Goal: Task Accomplishment & Management: Manage account settings

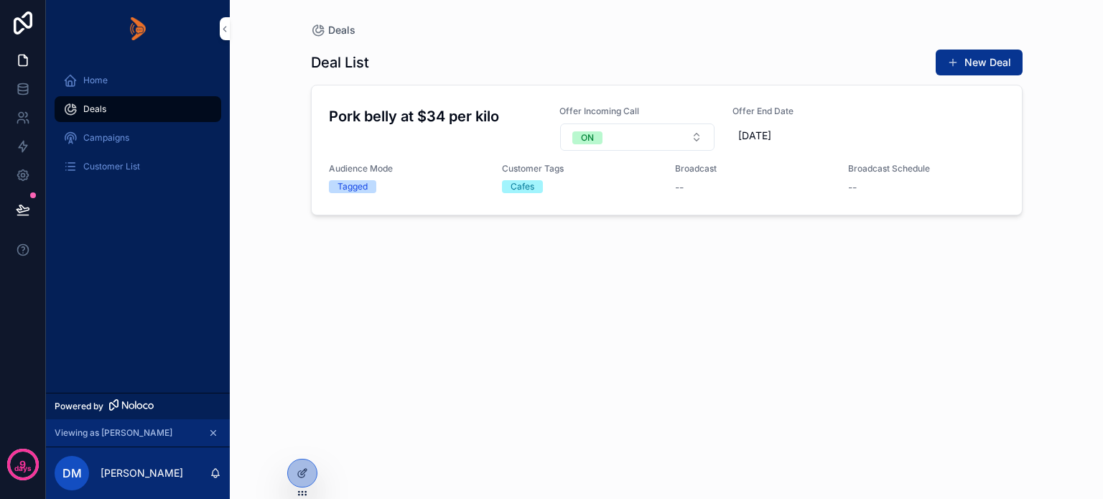
click at [0, 0] on span "Broadcast" at bounding box center [0, 0] width 0 height 0
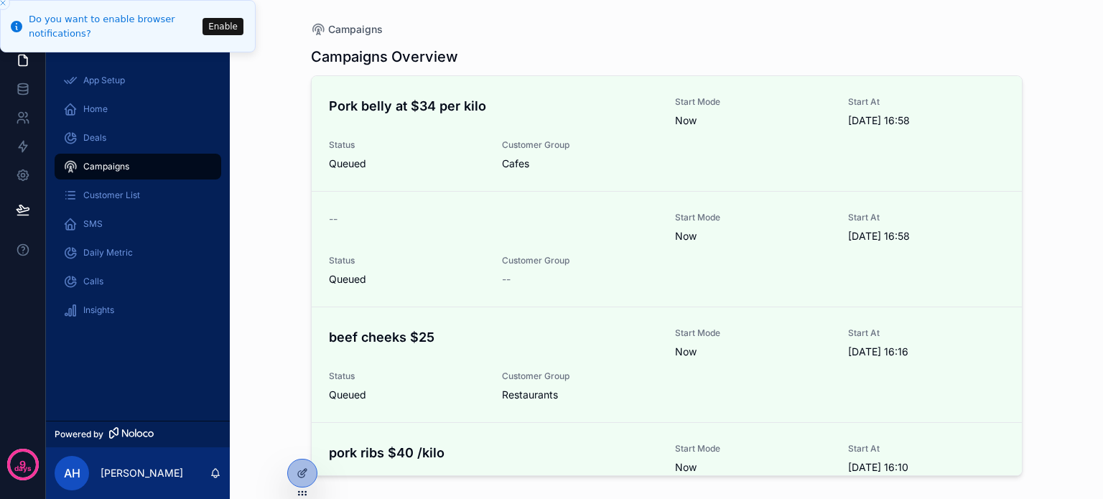
click at [0, 0] on icon at bounding box center [0, 0] width 0 height 0
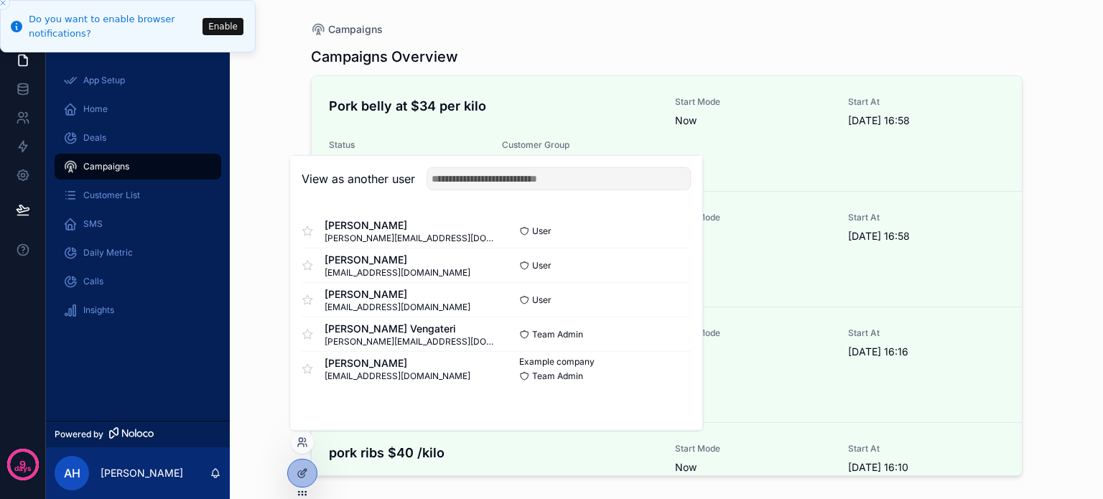
click at [0, 0] on button "Select" at bounding box center [0, 0] width 0 height 0
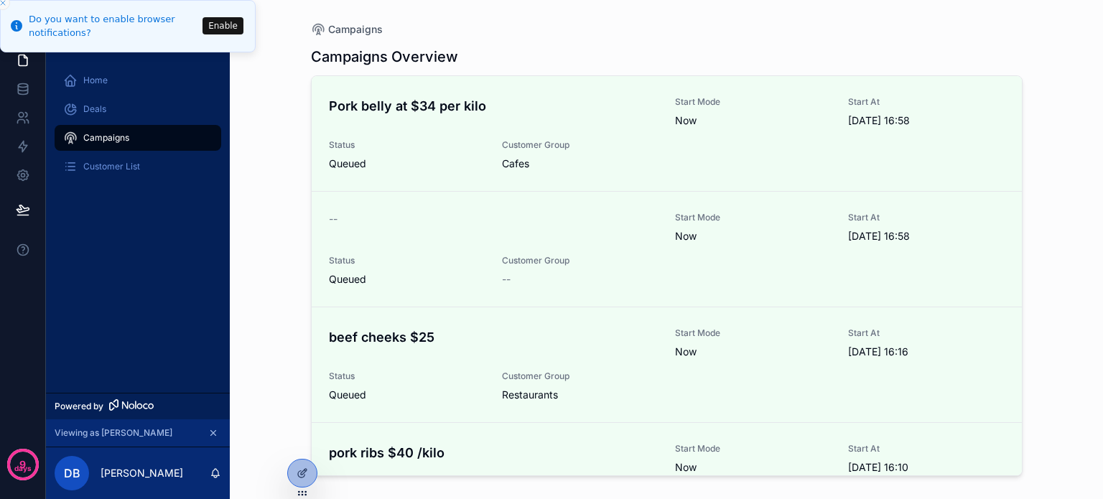
click at [0, 4] on icon "Close toast" at bounding box center [3, 3] width 9 height 9
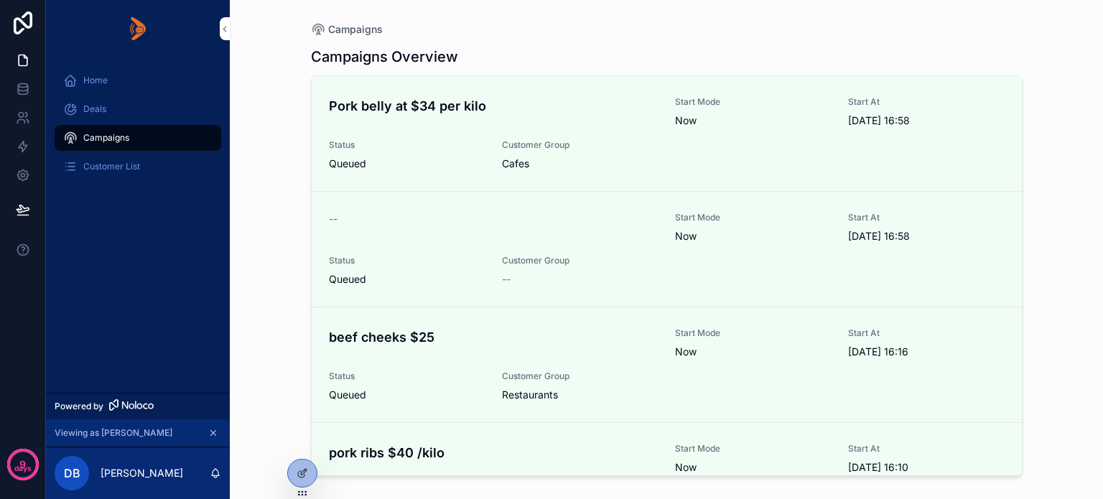
click at [111, 108] on div "Deals" at bounding box center [137, 109] width 149 height 23
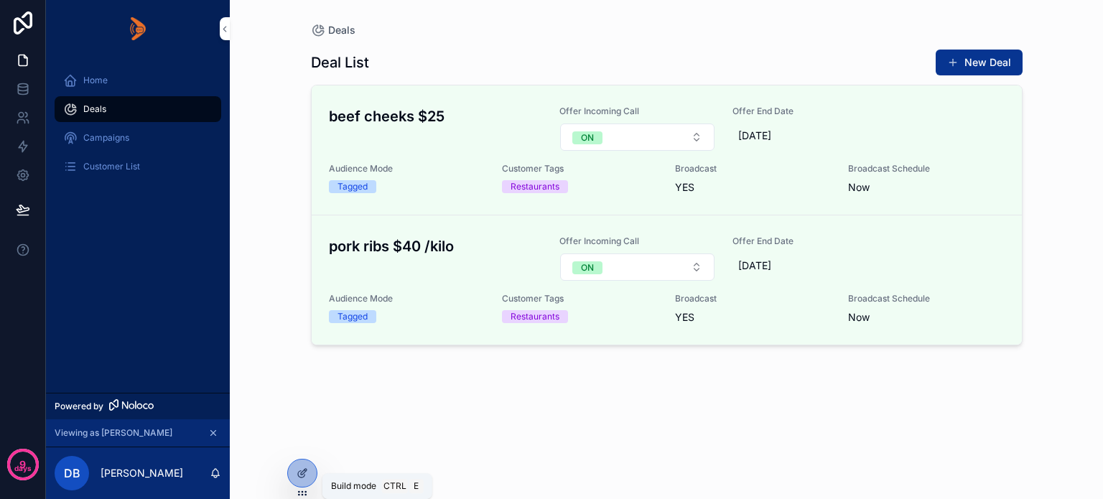
click at [298, 473] on icon at bounding box center [301, 474] width 6 height 6
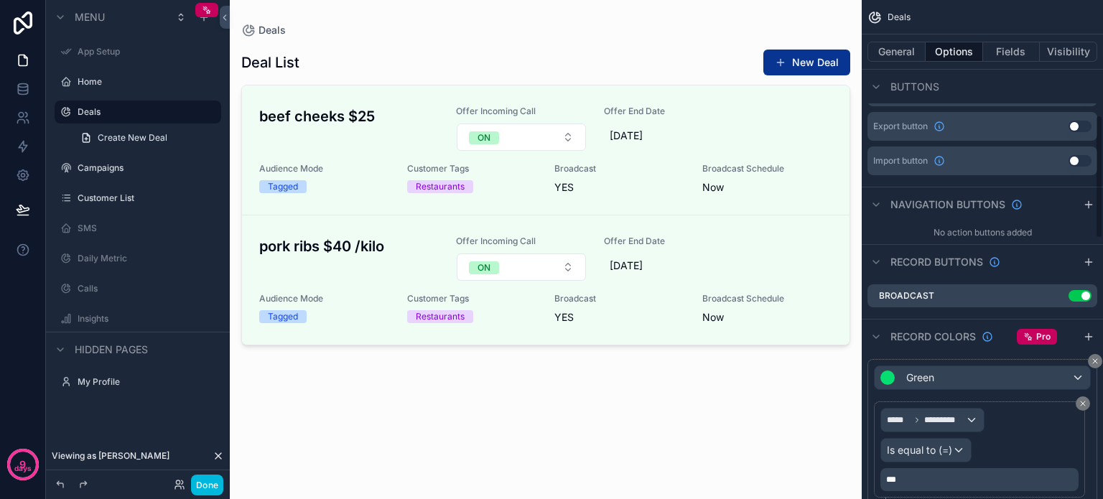
scroll to position [503, 0]
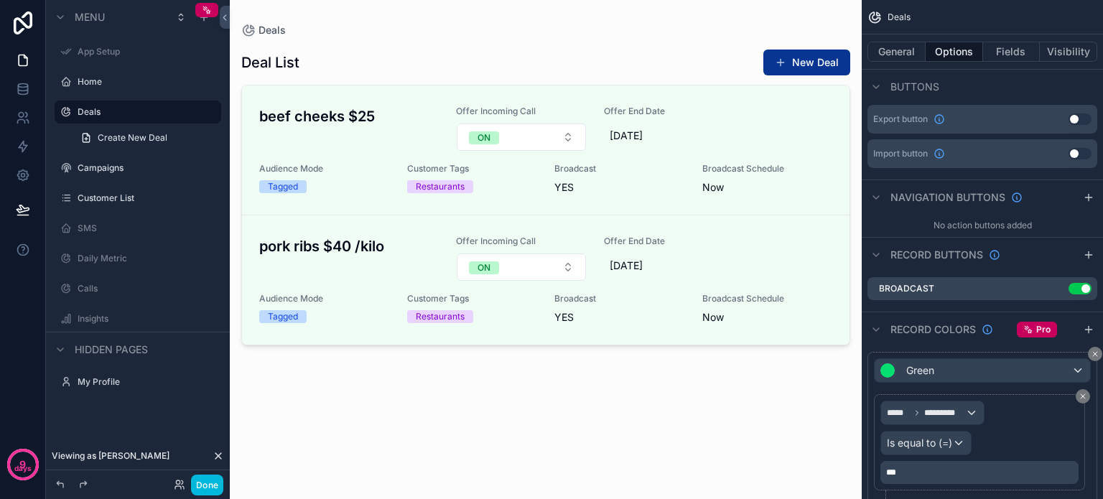
click at [0, 0] on icon "scrollable content" at bounding box center [0, 0] width 0 height 0
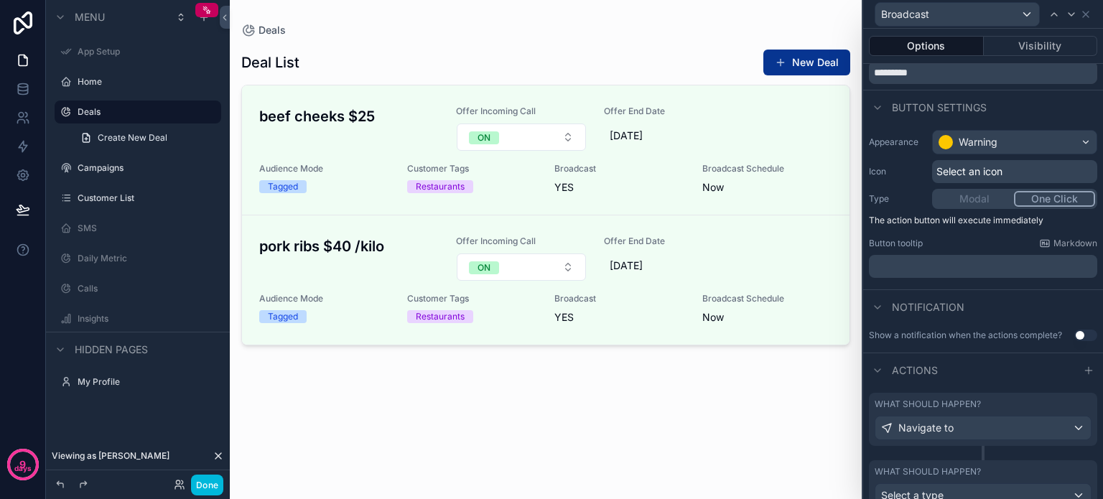
scroll to position [110, 0]
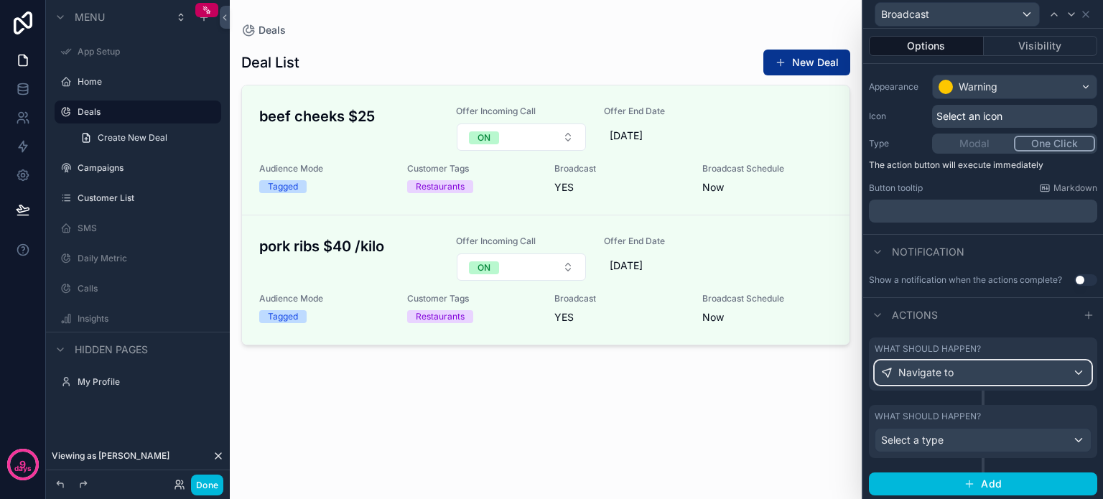
click at [1044, 373] on div "Navigate to" at bounding box center [983, 372] width 215 height 23
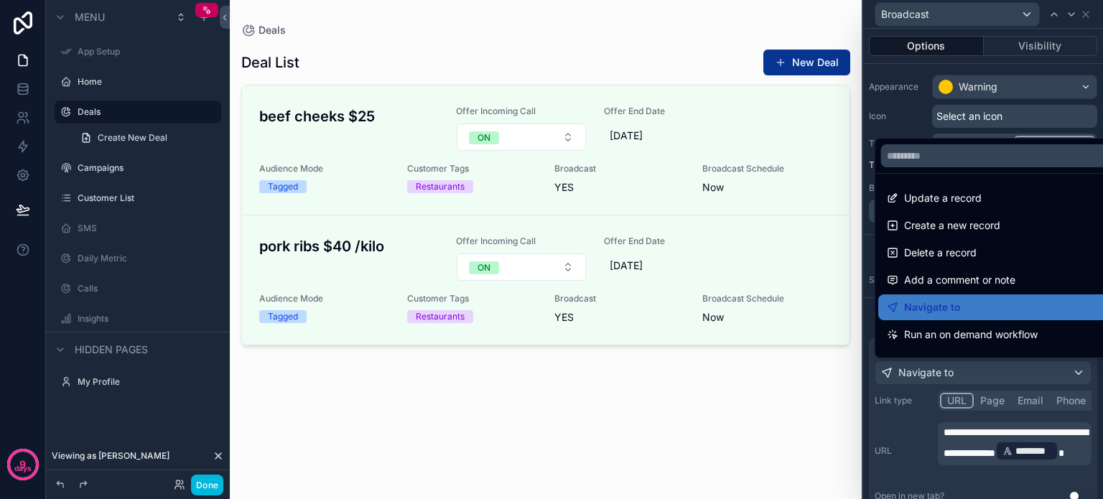
click at [653, 441] on div "scrollable content" at bounding box center [546, 241] width 632 height 482
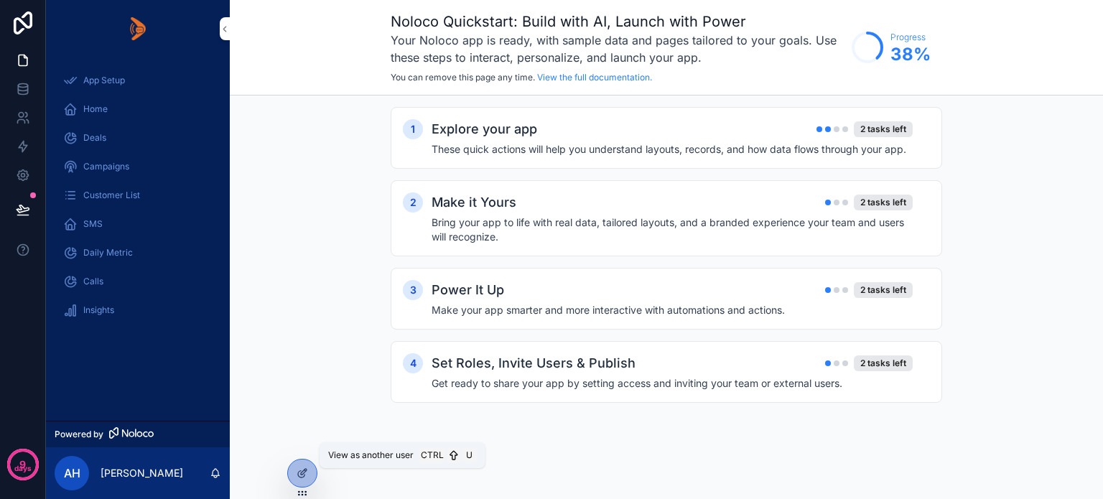
click at [0, 0] on icon at bounding box center [0, 0] width 0 height 0
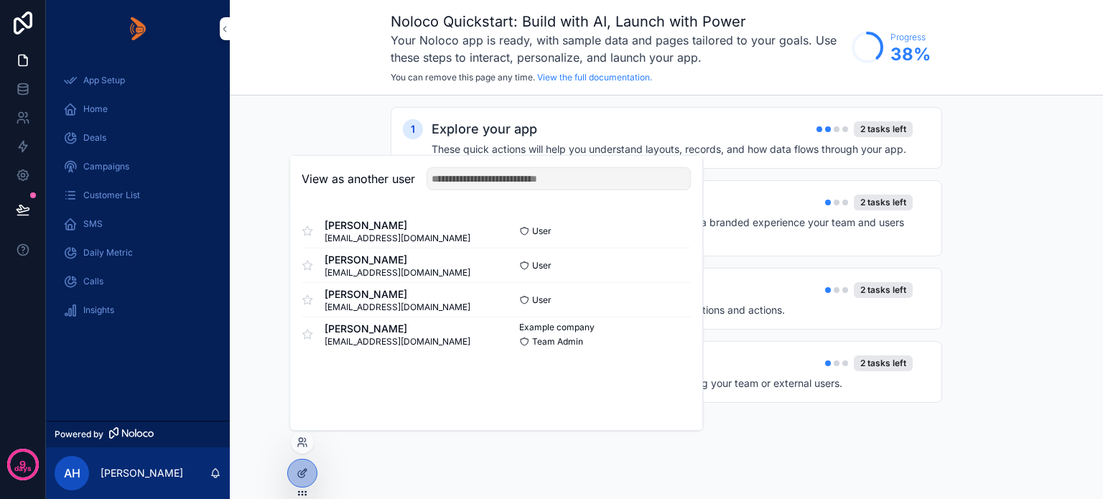
click at [0, 0] on button "Select" at bounding box center [0, 0] width 0 height 0
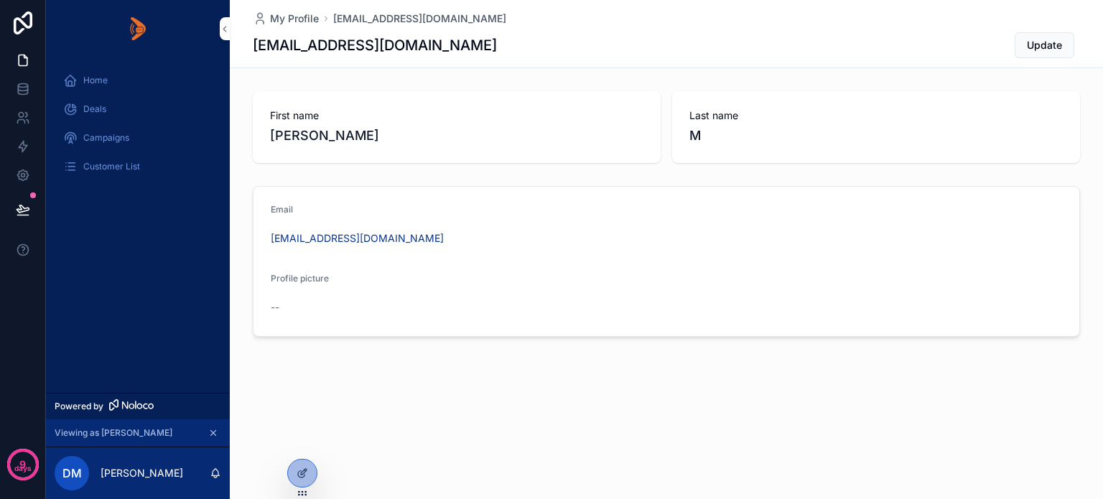
click at [84, 107] on span "Deals" at bounding box center [94, 108] width 23 height 11
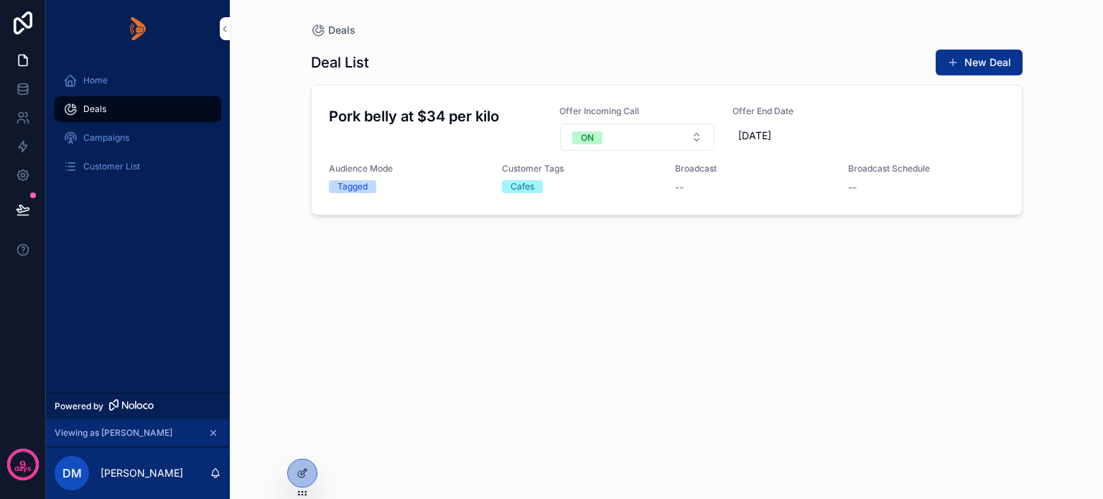
click at [298, 472] on icon at bounding box center [301, 474] width 6 height 6
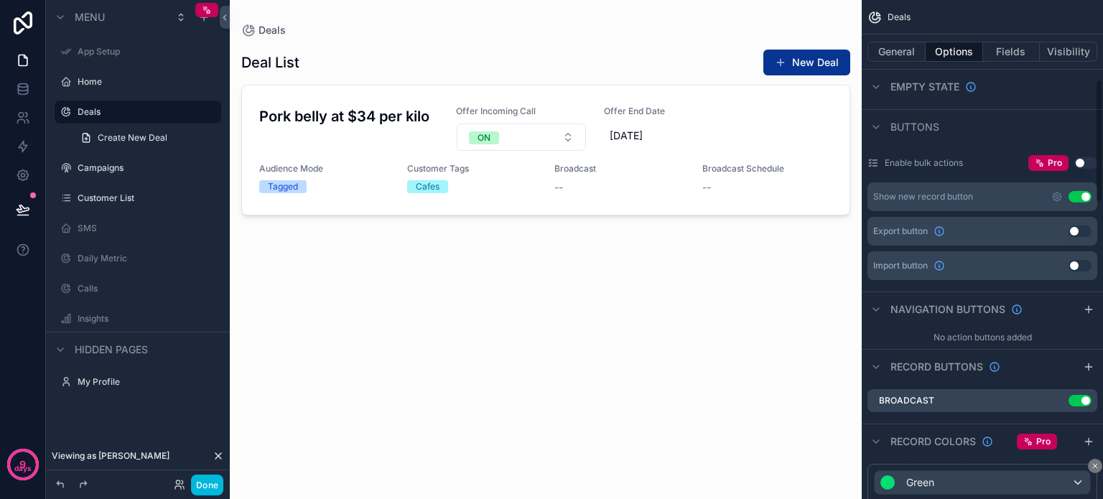
scroll to position [431, 0]
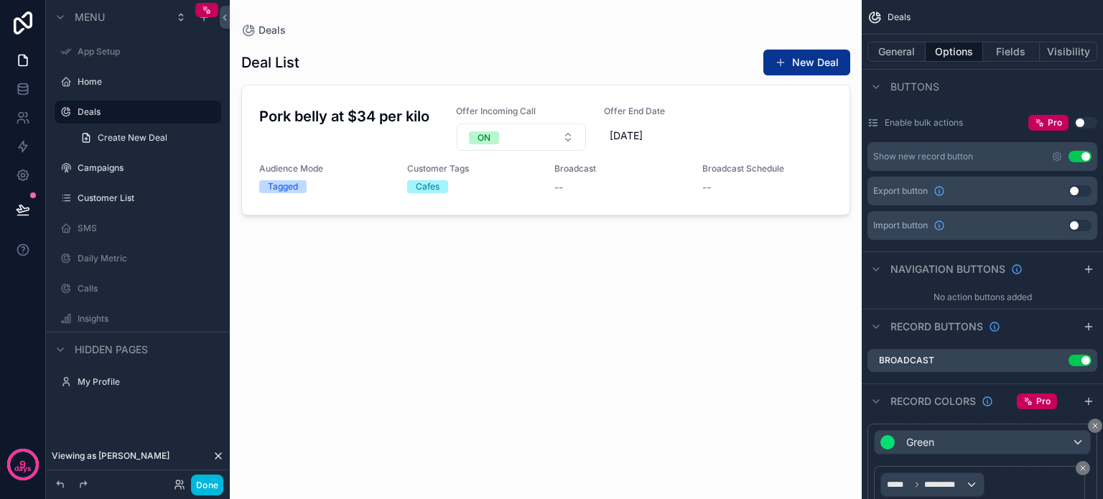
click at [0, 0] on icon "scrollable content" at bounding box center [0, 0] width 0 height 0
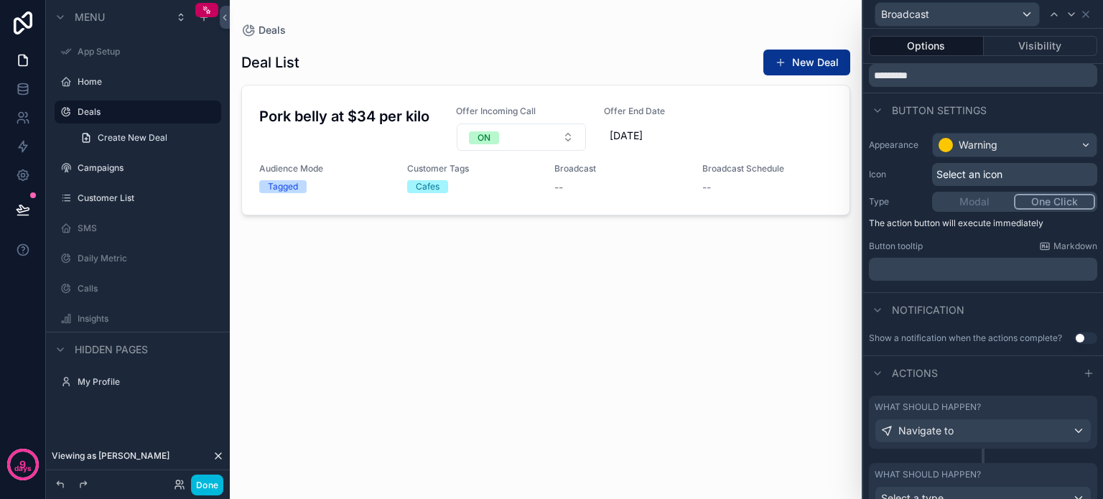
scroll to position [110, 0]
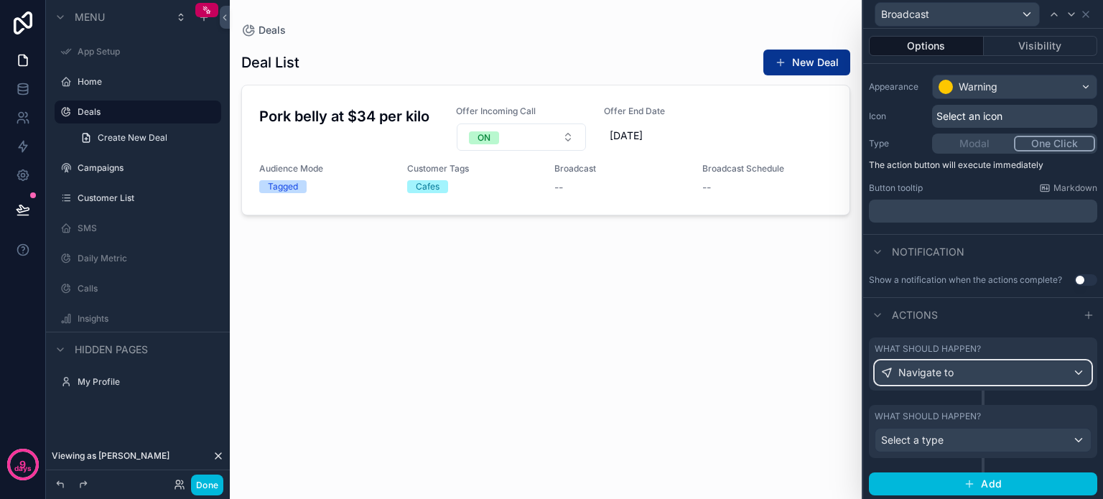
click at [979, 371] on div "Navigate to" at bounding box center [983, 372] width 215 height 23
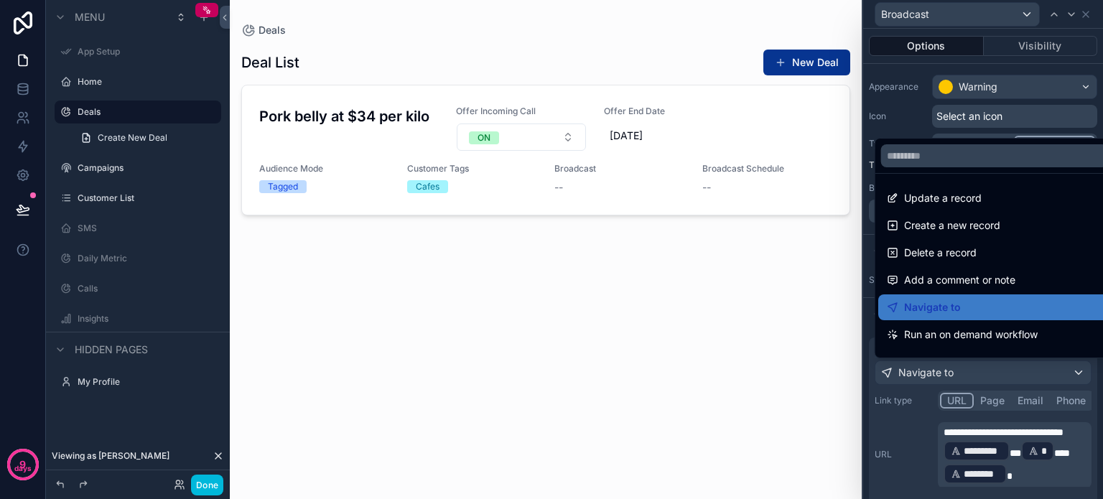
click at [704, 279] on div "scrollable content" at bounding box center [546, 241] width 632 height 482
click at [1083, 17] on div at bounding box center [983, 249] width 240 height 499
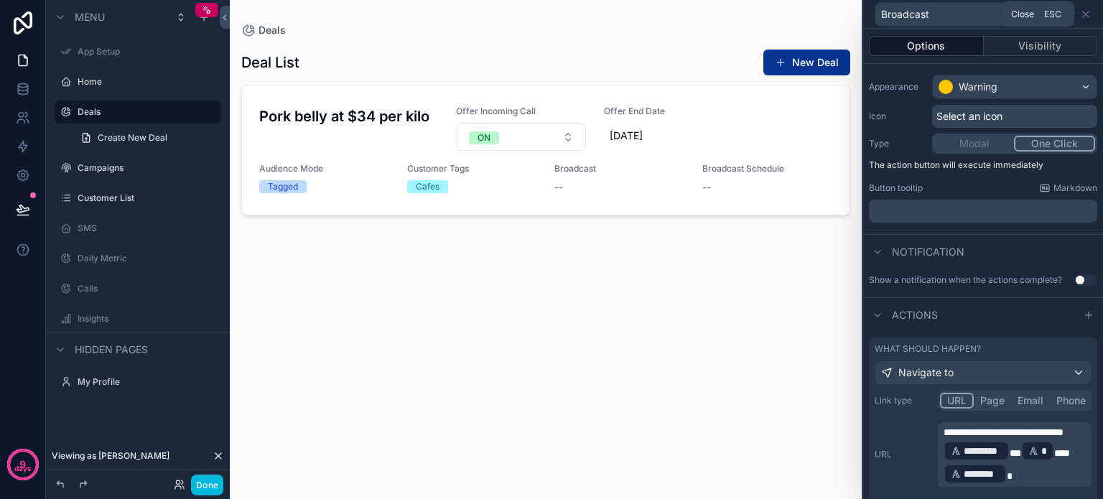
click at [1083, 17] on icon at bounding box center [1086, 14] width 6 height 6
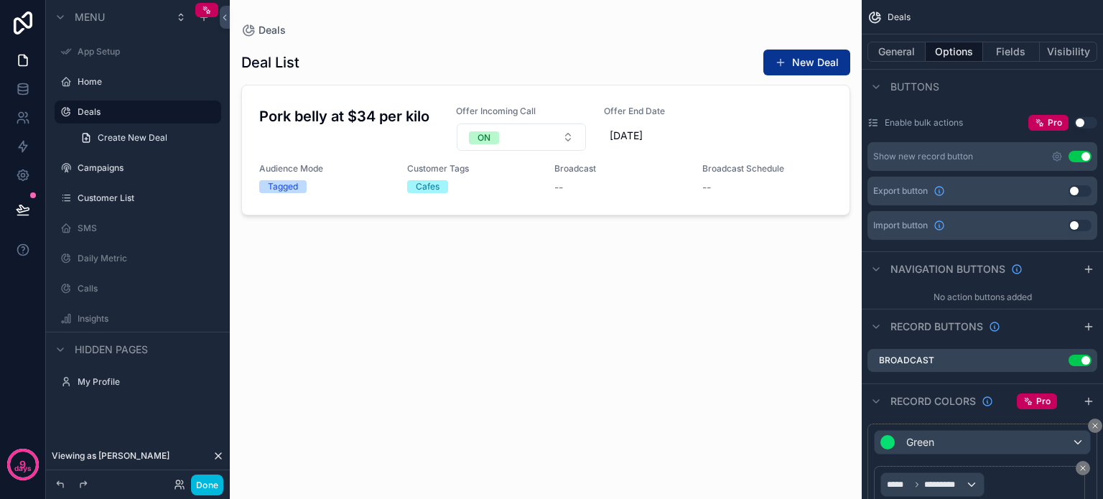
click at [429, 417] on div "Deal List New Deal Pork belly at $34 per kilo Offer Incoming Call ON Offer End …" at bounding box center [545, 259] width 609 height 445
click at [210, 482] on button "Done" at bounding box center [207, 485] width 32 height 21
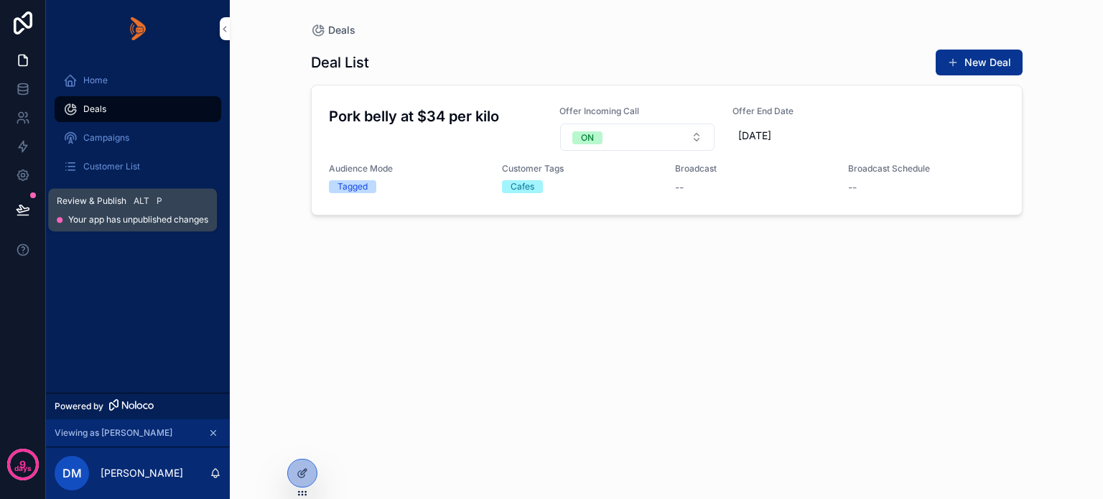
click at [25, 209] on icon at bounding box center [23, 208] width 12 height 7
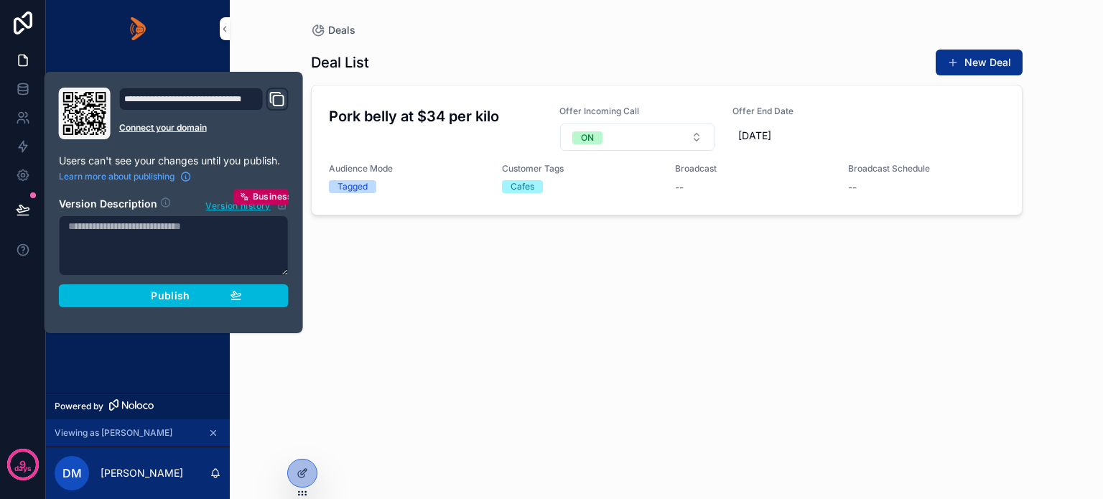
click at [136, 301] on div "Publish" at bounding box center [174, 295] width 136 height 13
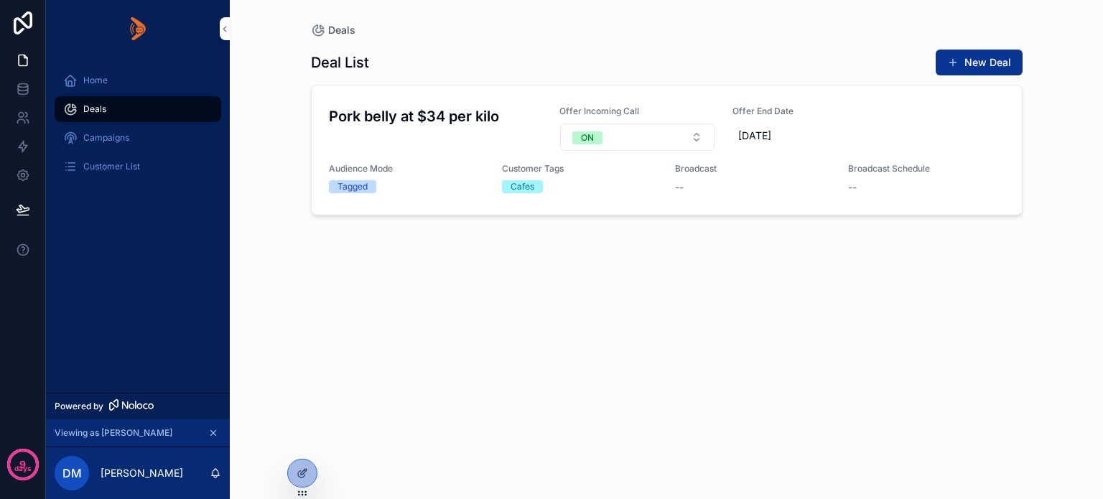
click at [124, 364] on div "Home Deals Campaigns Customer List" at bounding box center [138, 224] width 184 height 335
click at [0, 0] on span "Broadcast" at bounding box center [0, 0] width 0 height 0
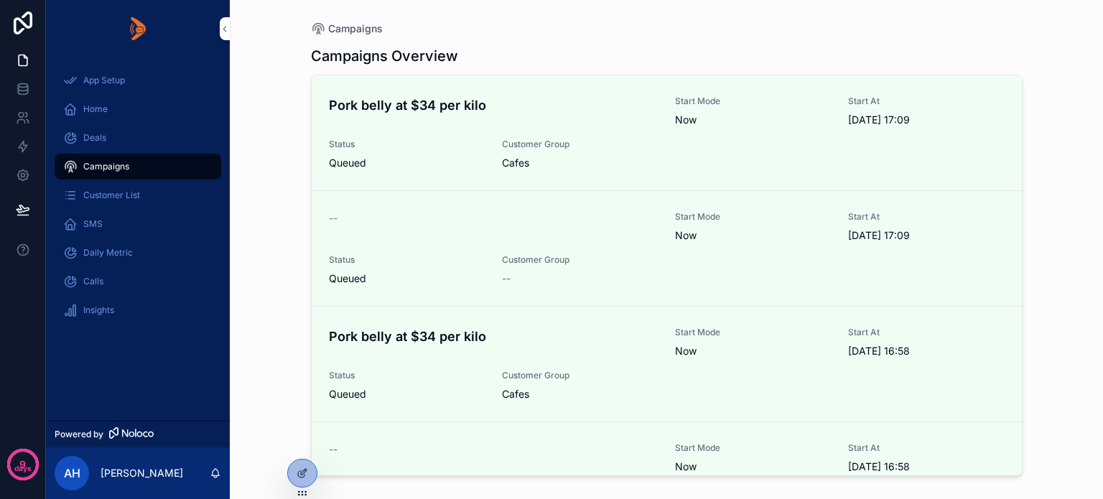
click at [0, 0] on icon at bounding box center [0, 0] width 0 height 0
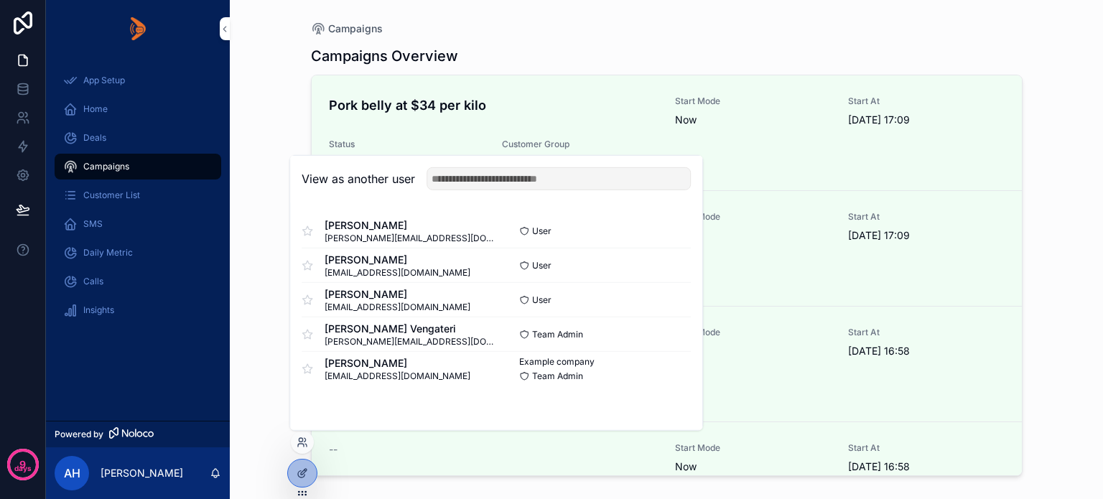
click at [0, 0] on button "Select" at bounding box center [0, 0] width 0 height 0
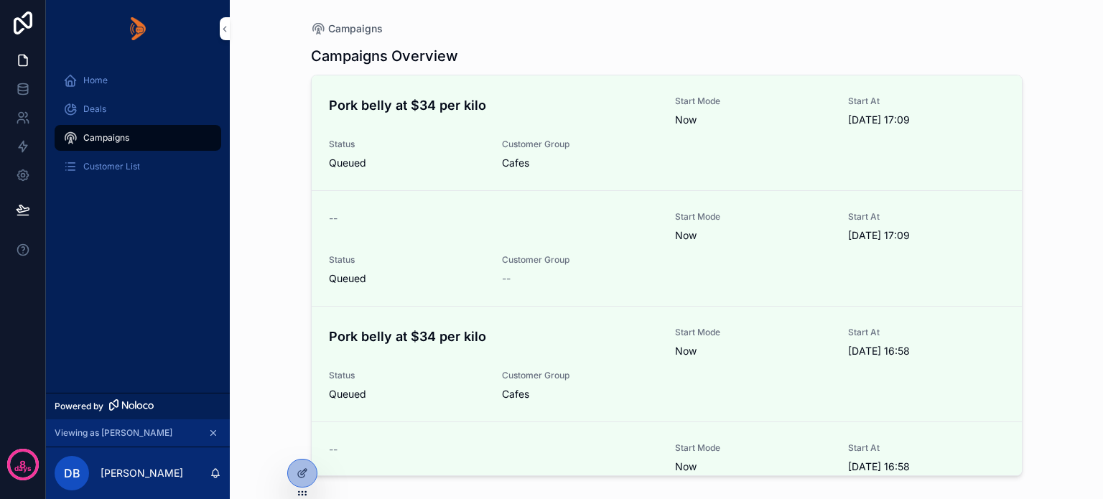
click at [106, 101] on div "Deals" at bounding box center [137, 109] width 149 height 23
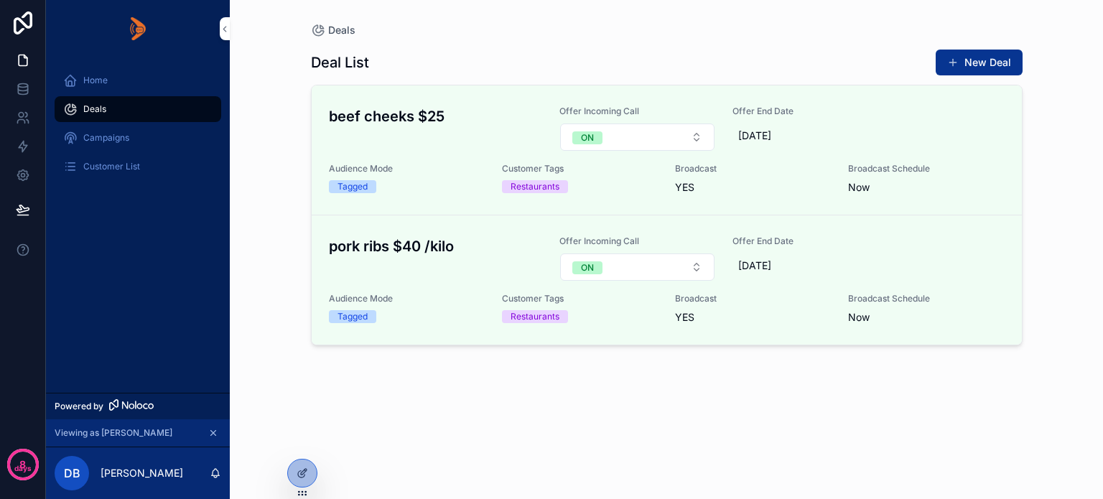
click at [299, 472] on icon at bounding box center [301, 474] width 6 height 6
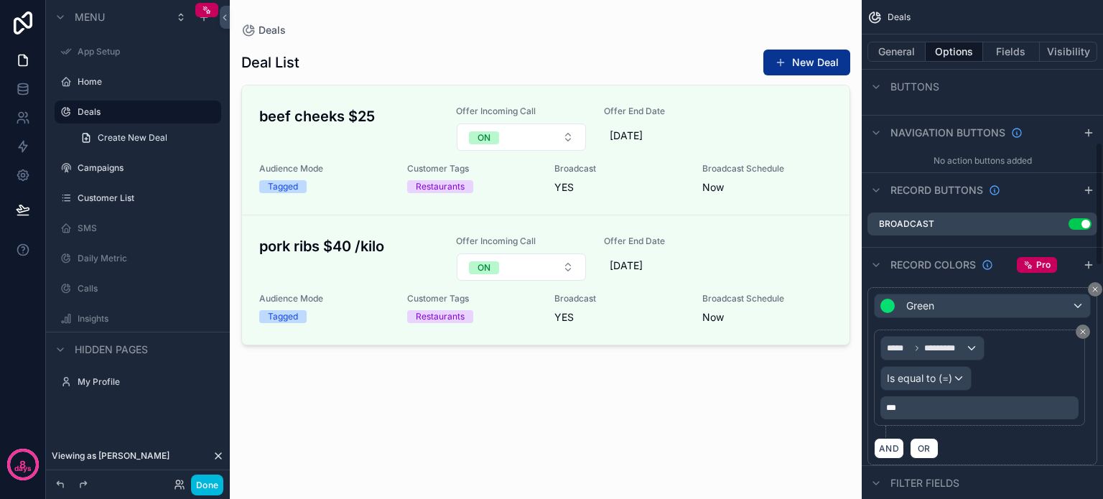
scroll to position [575, 0]
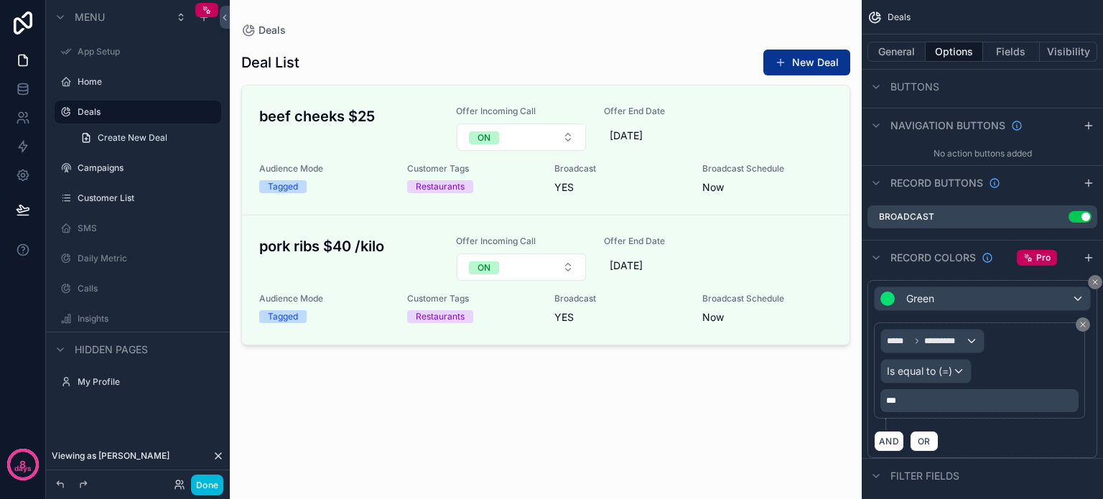
click at [0, 0] on icon "scrollable content" at bounding box center [0, 0] width 0 height 0
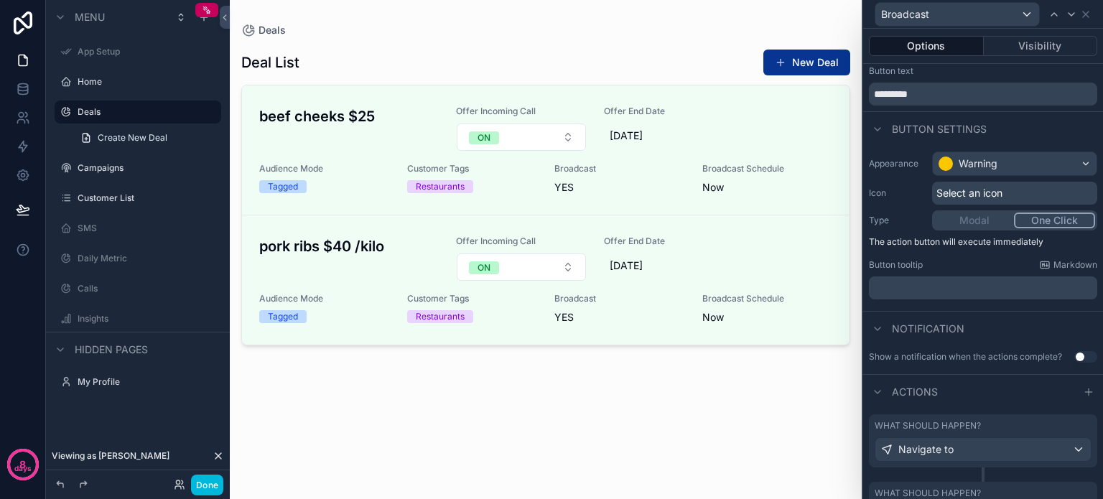
scroll to position [110, 0]
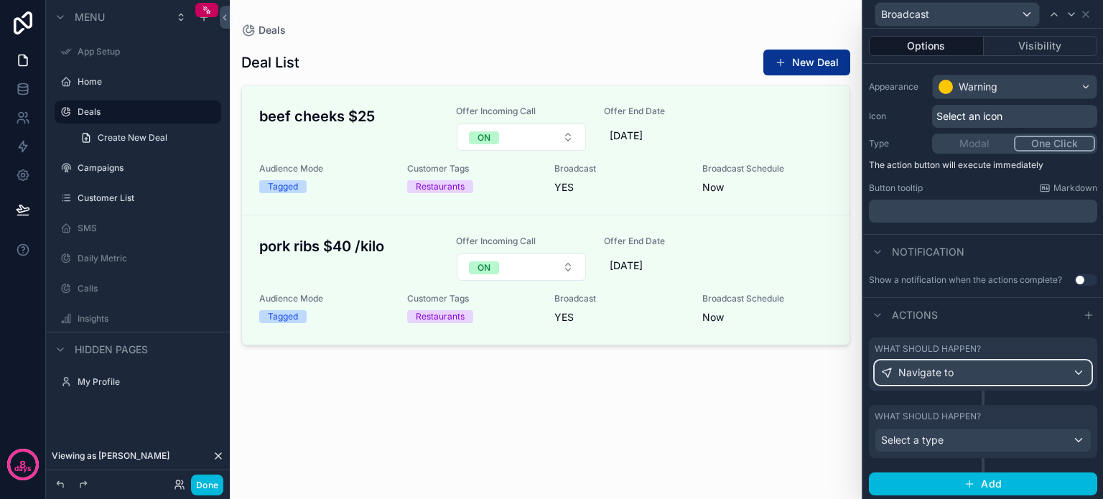
click at [985, 371] on div "Navigate to" at bounding box center [983, 372] width 215 height 23
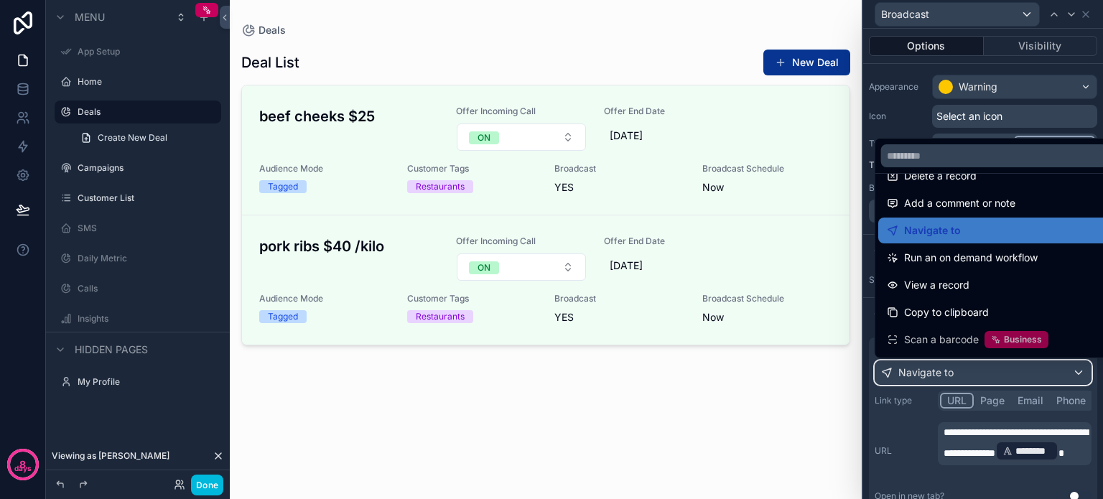
scroll to position [129, 0]
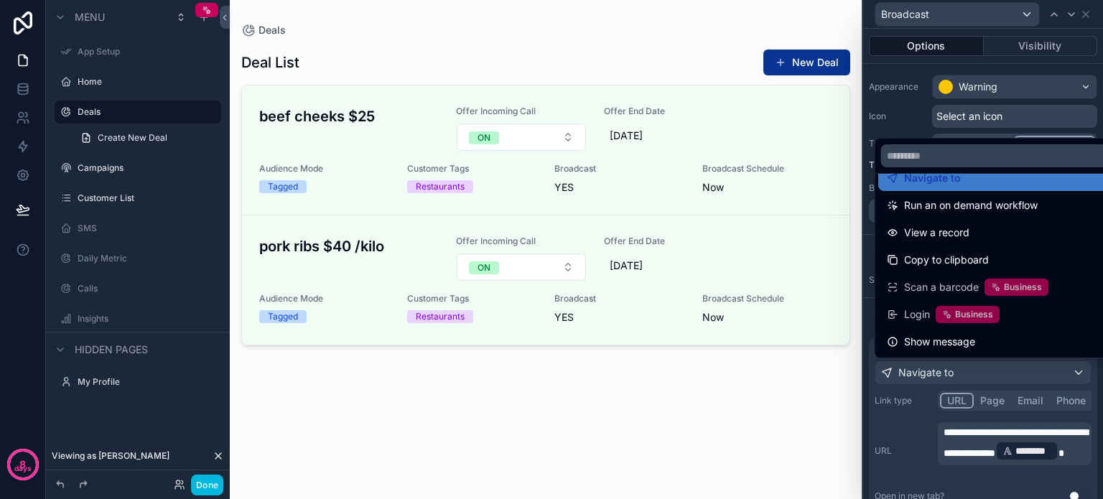
click at [970, 442] on div at bounding box center [983, 249] width 240 height 499
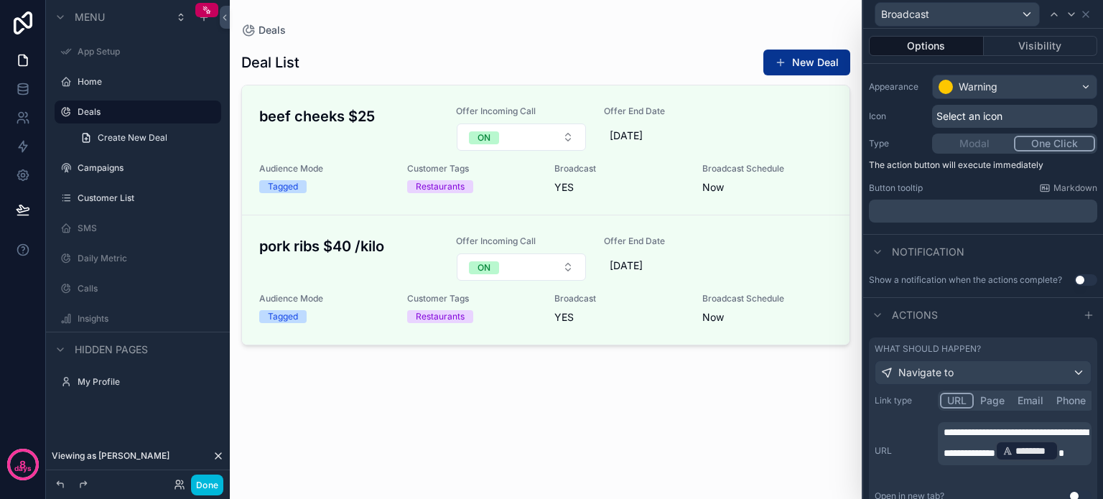
click at [970, 444] on span "**********" at bounding box center [1016, 442] width 144 height 31
click at [912, 455] on label "URL" at bounding box center [903, 450] width 57 height 11
click at [209, 482] on button "Done" at bounding box center [207, 485] width 32 height 21
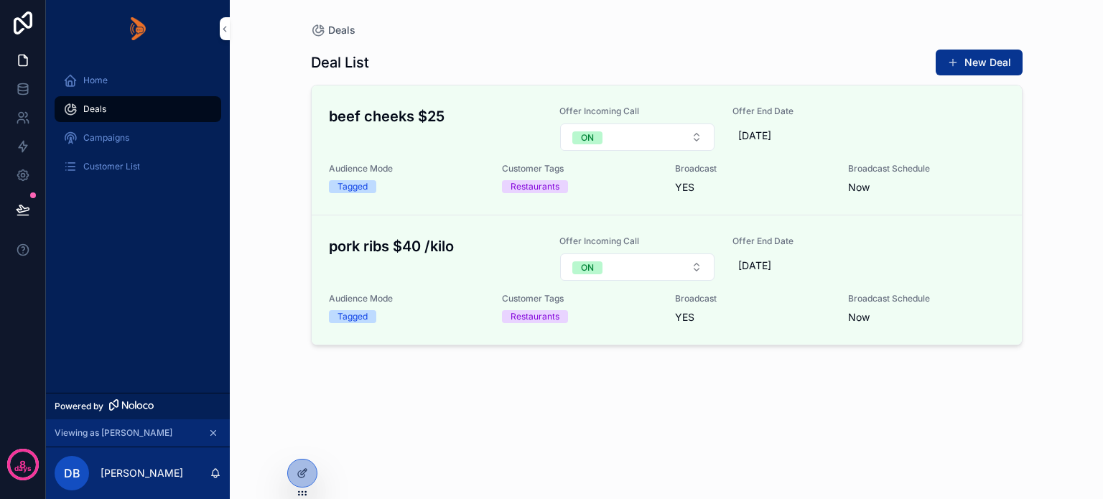
drag, startPoint x: 983, startPoint y: 153, endPoint x: 1030, endPoint y: 149, distance: 46.8
click at [0, 0] on span "Broadcast" at bounding box center [0, 0] width 0 height 0
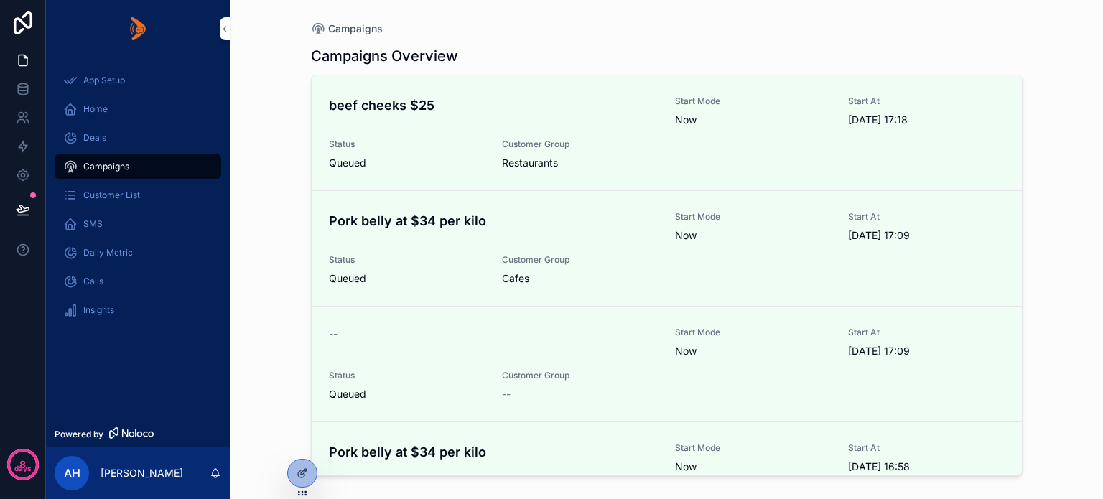
click at [0, 0] on icon at bounding box center [0, 0] width 0 height 0
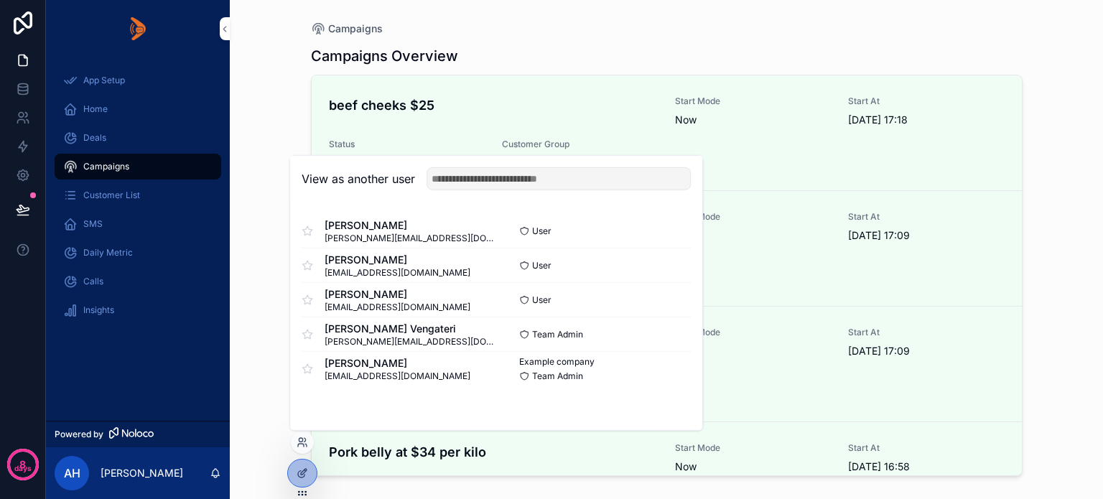
click at [0, 0] on button "Select" at bounding box center [0, 0] width 0 height 0
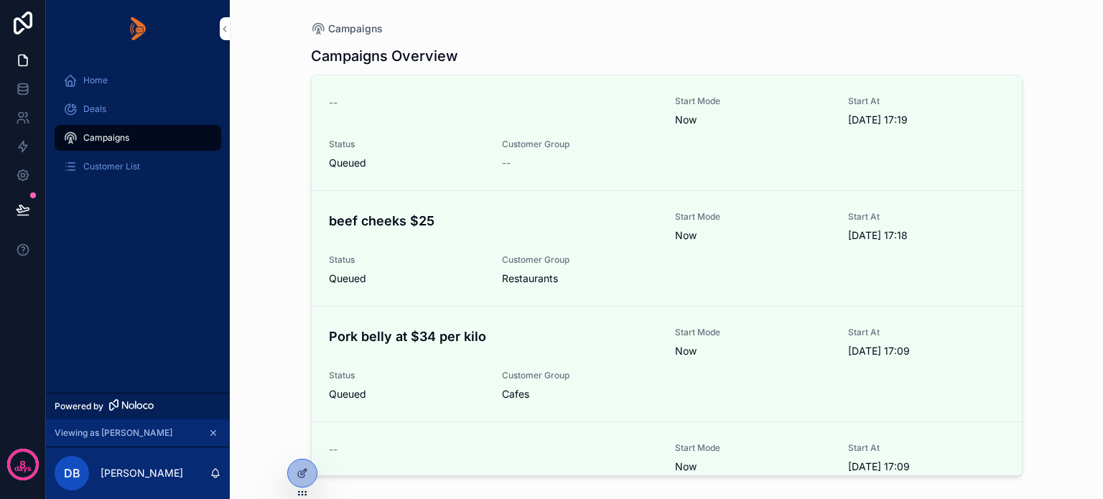
click at [79, 104] on div "Deals" at bounding box center [137, 109] width 149 height 23
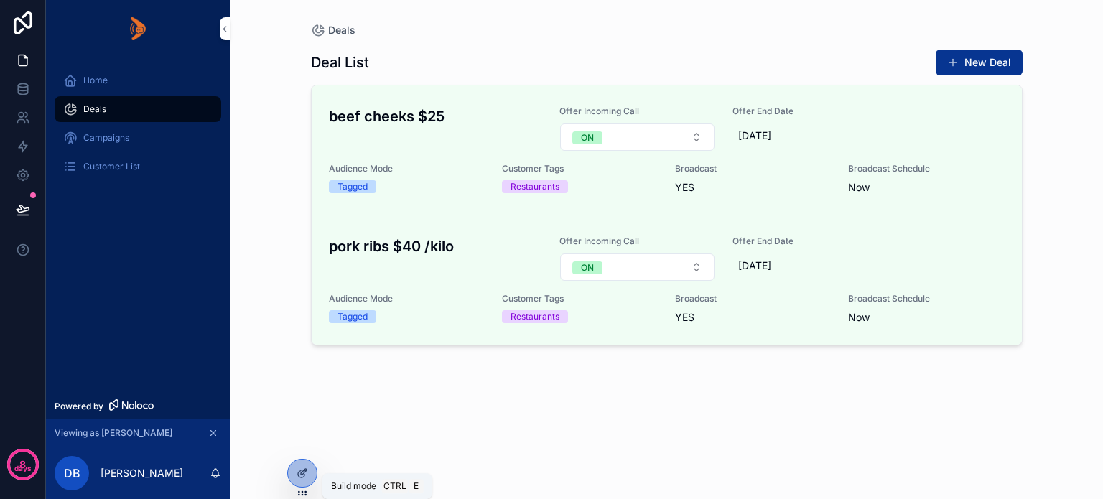
click at [298, 476] on icon at bounding box center [301, 474] width 6 height 6
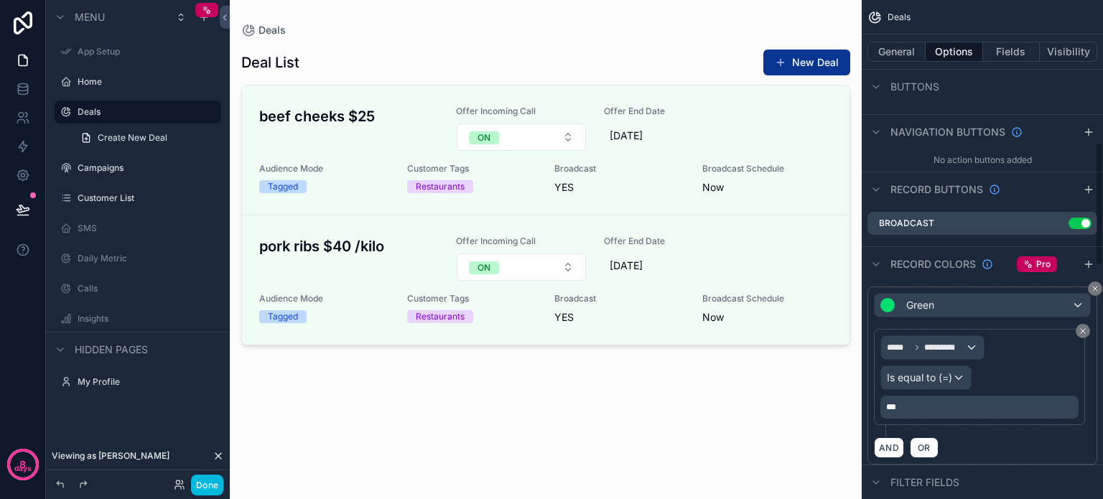
scroll to position [575, 0]
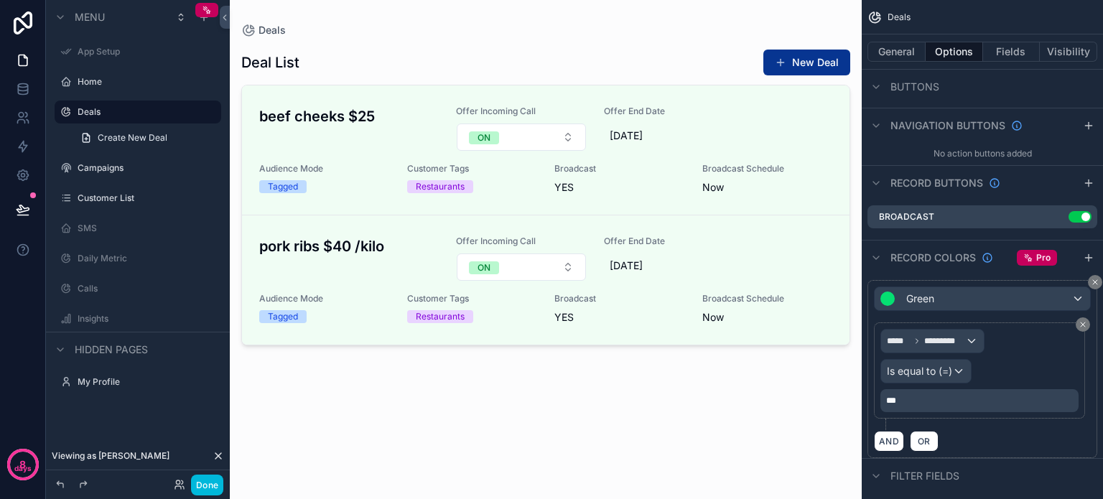
click at [0, 0] on icon "scrollable content" at bounding box center [0, 0] width 0 height 0
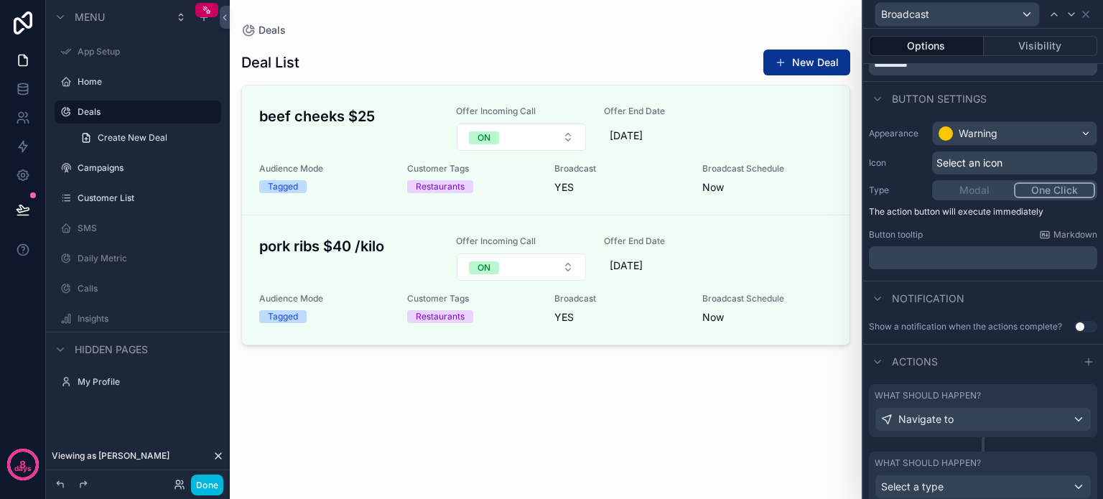
scroll to position [110, 0]
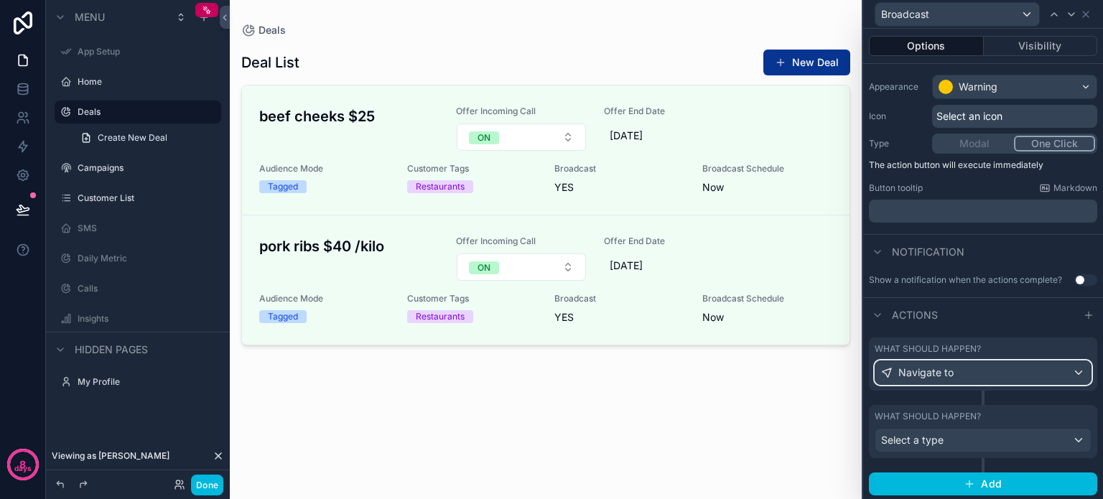
click at [983, 369] on div "Navigate to" at bounding box center [983, 372] width 215 height 23
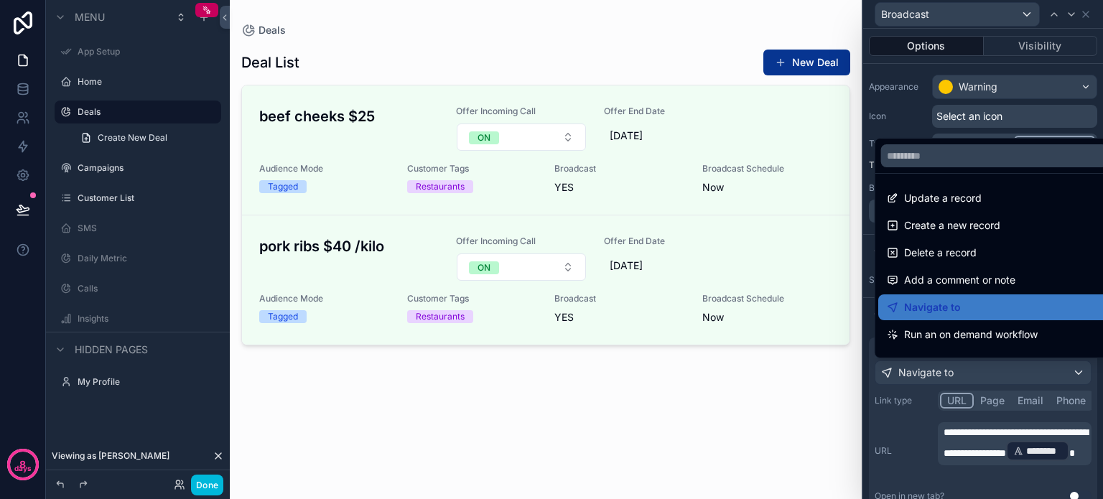
click at [972, 445] on div at bounding box center [983, 249] width 240 height 499
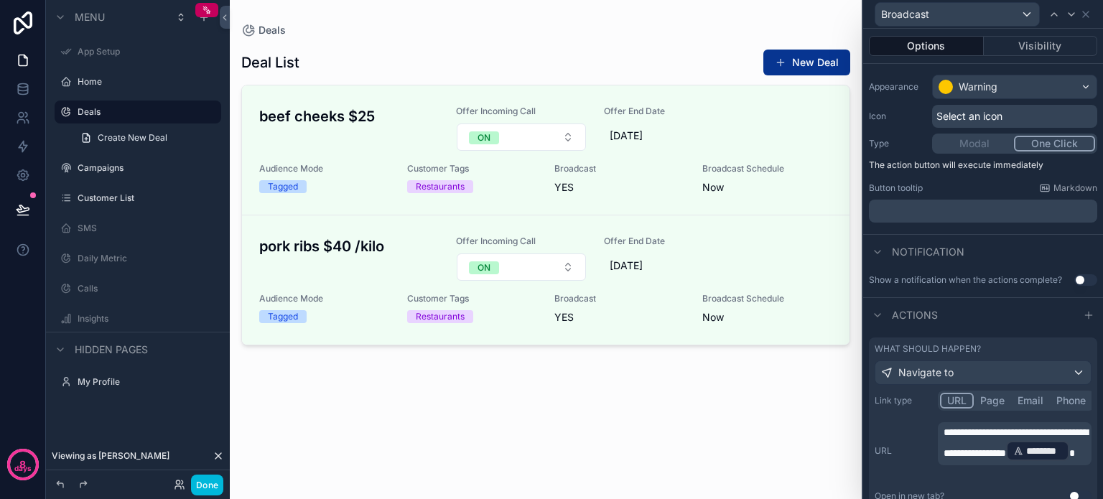
click at [975, 449] on span "**********" at bounding box center [1016, 442] width 144 height 31
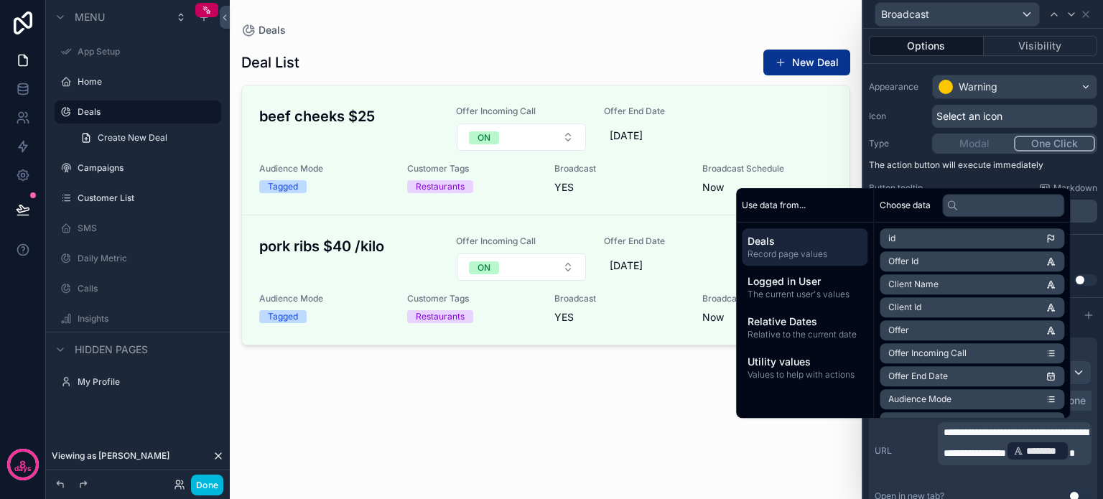
click at [973, 448] on span "**********" at bounding box center [1016, 442] width 144 height 31
click at [906, 443] on div "**********" at bounding box center [983, 457] width 217 height 71
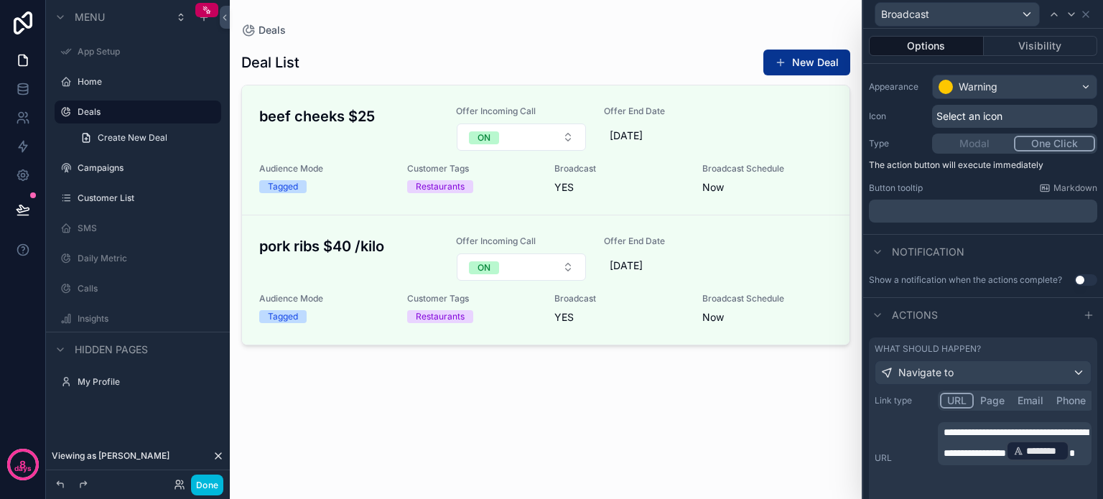
click at [203, 485] on button "Done" at bounding box center [207, 485] width 32 height 21
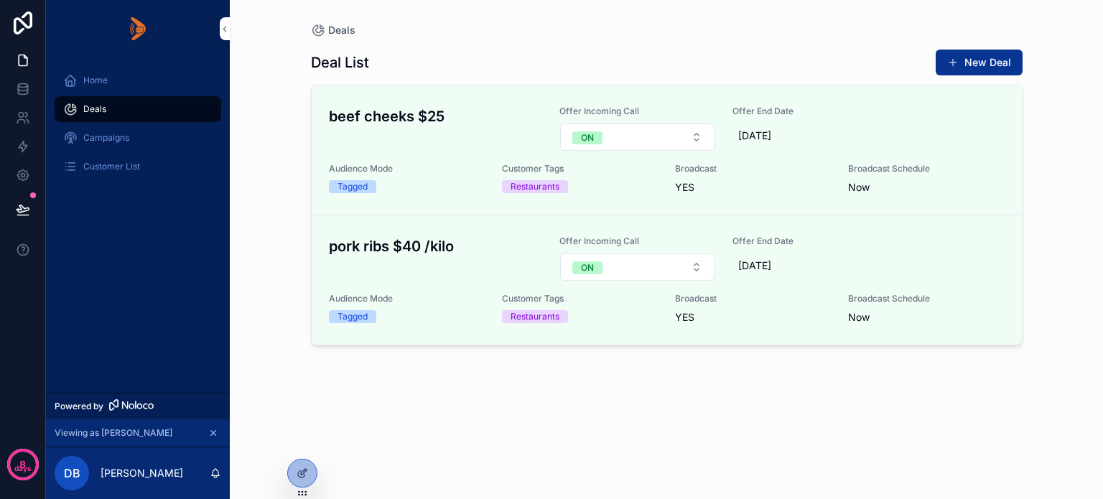
click at [0, 0] on span "Broadcast" at bounding box center [0, 0] width 0 height 0
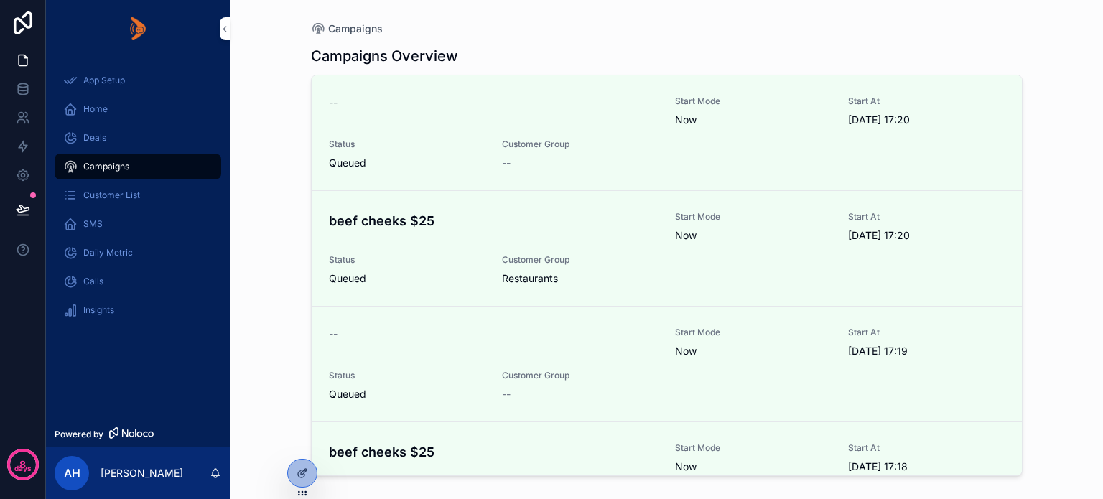
click at [0, 0] on icon at bounding box center [0, 0] width 0 height 0
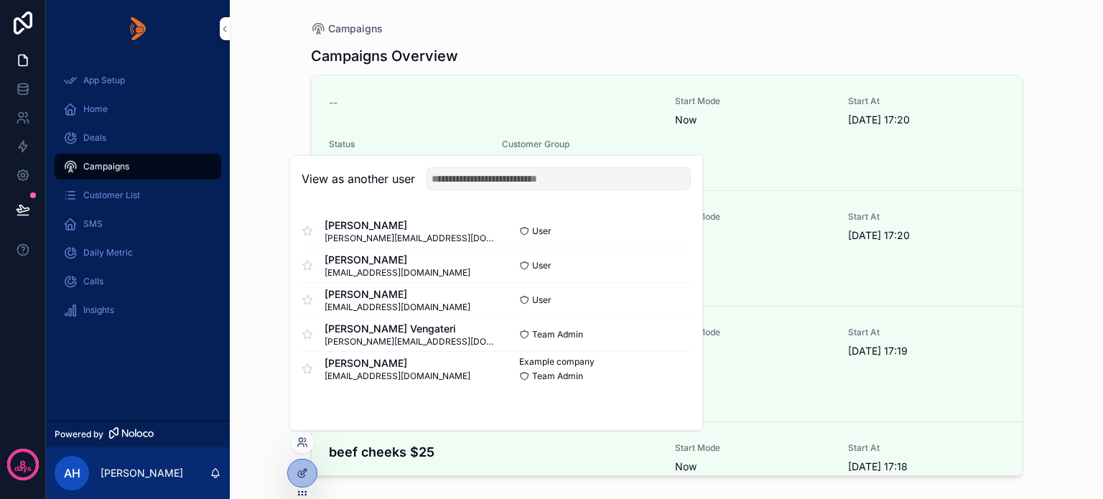
click at [129, 335] on div "App Setup Home Deals Campaigns Customer List SMS Daily Metric Calls Insights" at bounding box center [138, 199] width 184 height 284
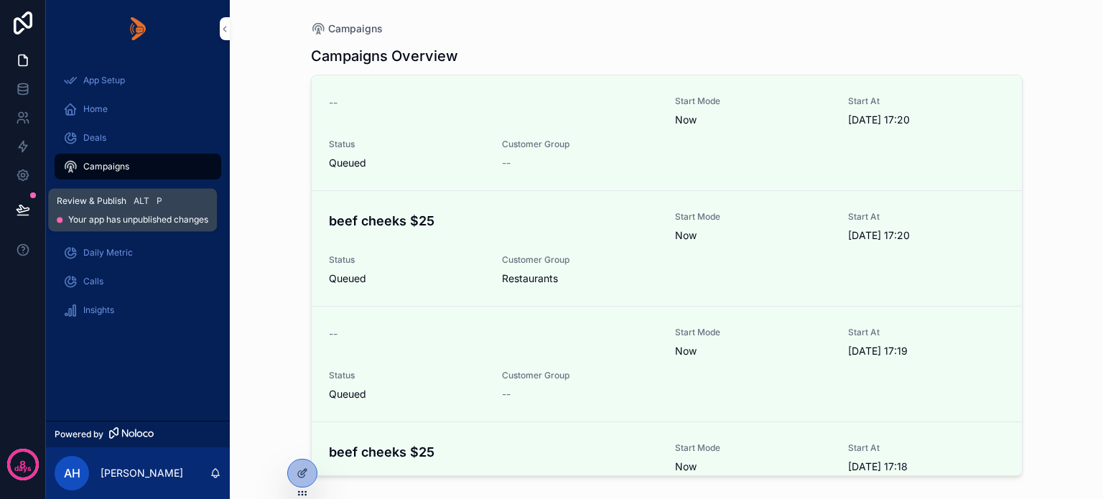
click at [19, 209] on icon at bounding box center [23, 208] width 12 height 7
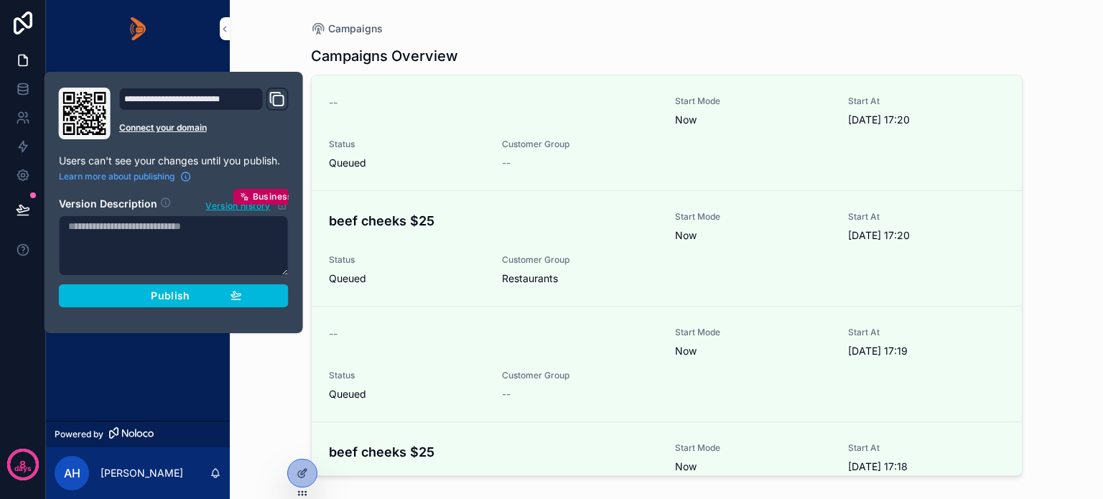
click at [119, 351] on div "App Setup Home Deals Campaigns Customer List SMS Daily Metric Calls Insights" at bounding box center [138, 238] width 184 height 363
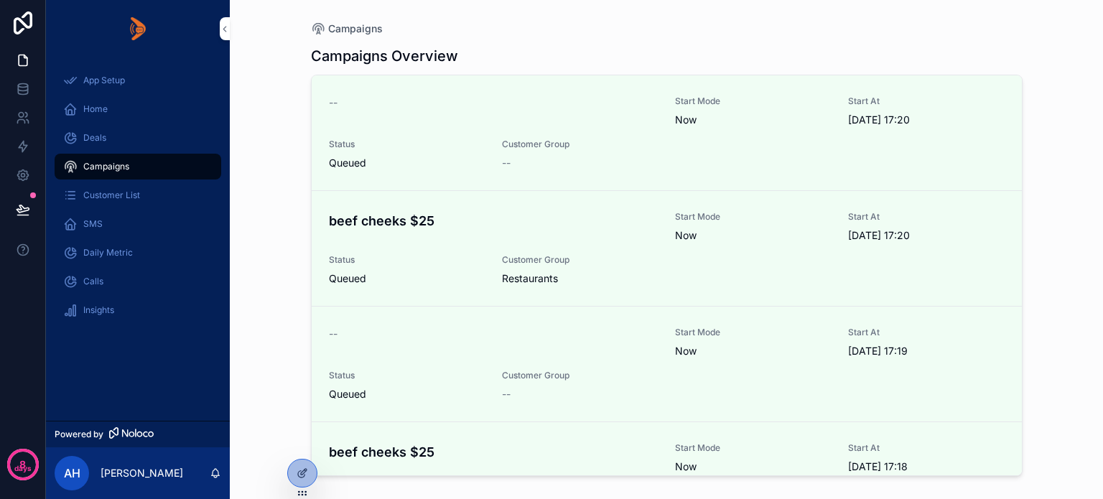
click at [68, 473] on span "AH" at bounding box center [72, 473] width 17 height 17
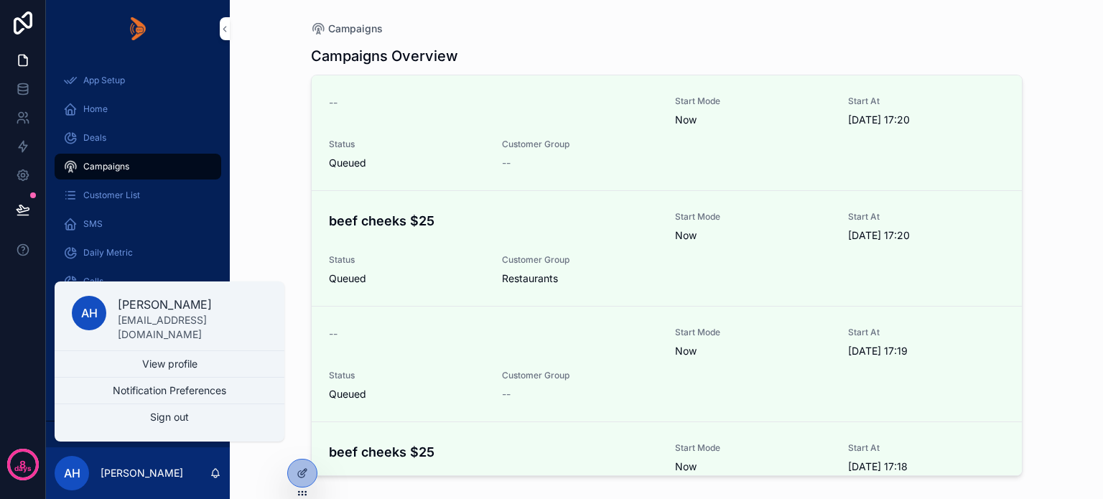
click at [134, 413] on button "Sign out" at bounding box center [170, 417] width 230 height 26
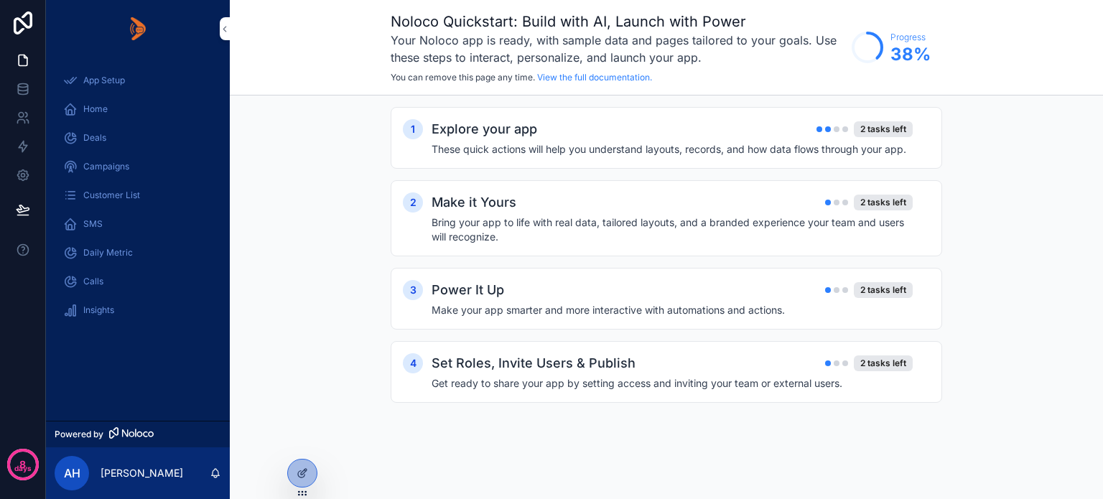
click at [302, 473] on icon at bounding box center [302, 473] width 11 height 11
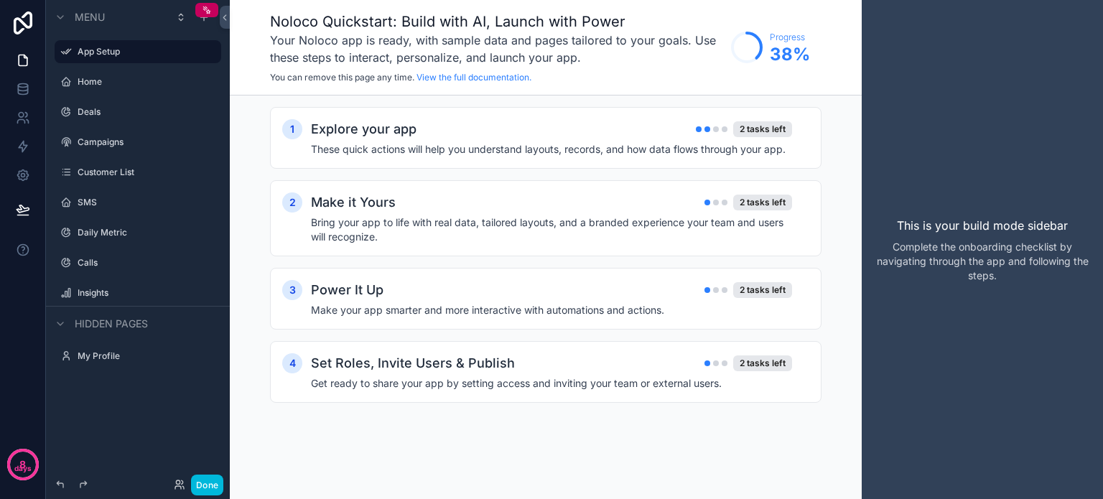
click at [98, 117] on label "Deals" at bounding box center [145, 111] width 135 height 11
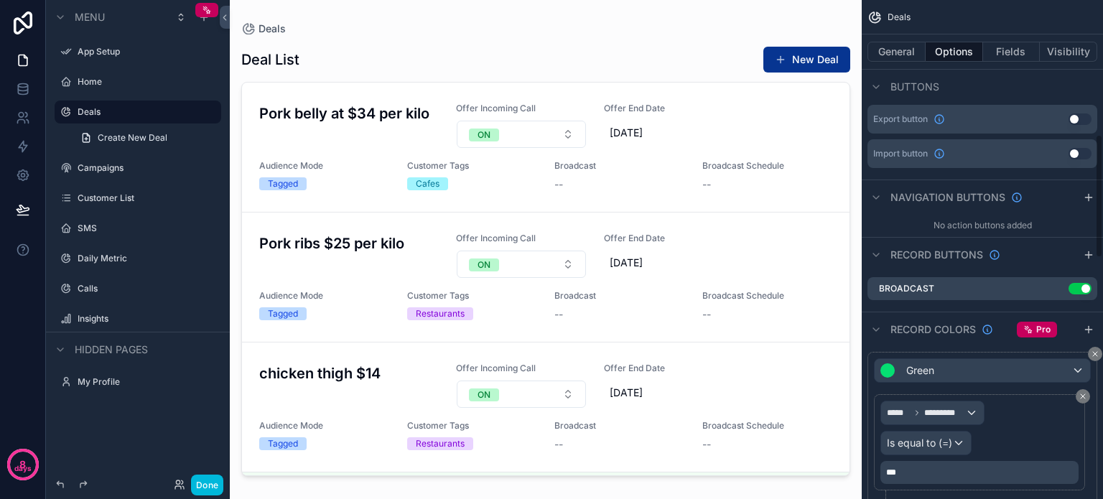
scroll to position [575, 0]
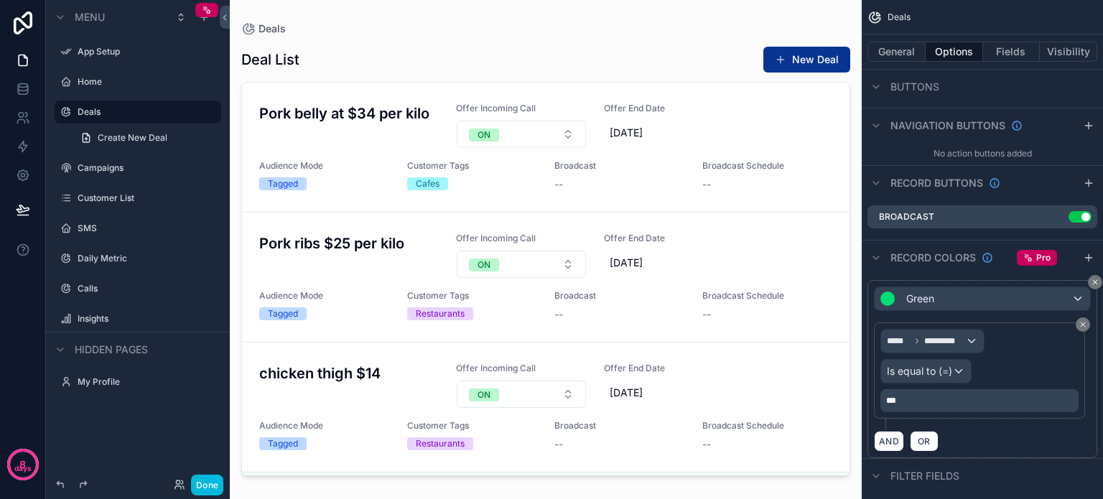
click at [0, 0] on icon "scrollable content" at bounding box center [0, 0] width 0 height 0
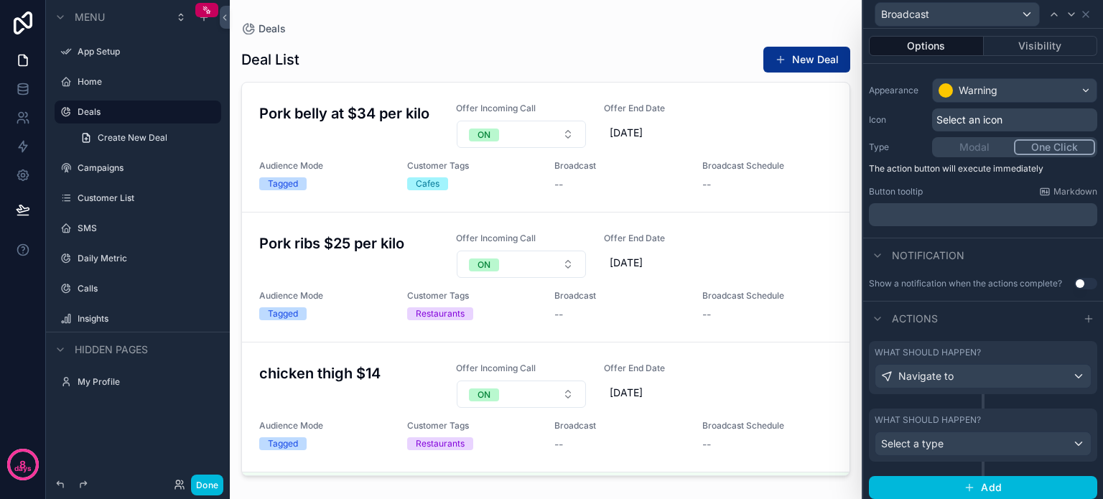
scroll to position [110, 0]
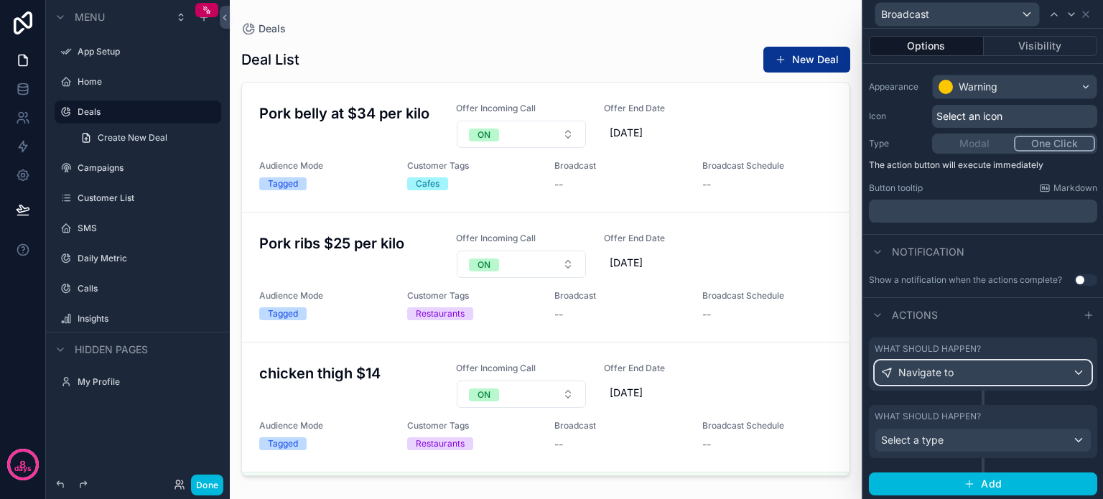
click at [1037, 372] on div "Navigate to" at bounding box center [983, 372] width 215 height 23
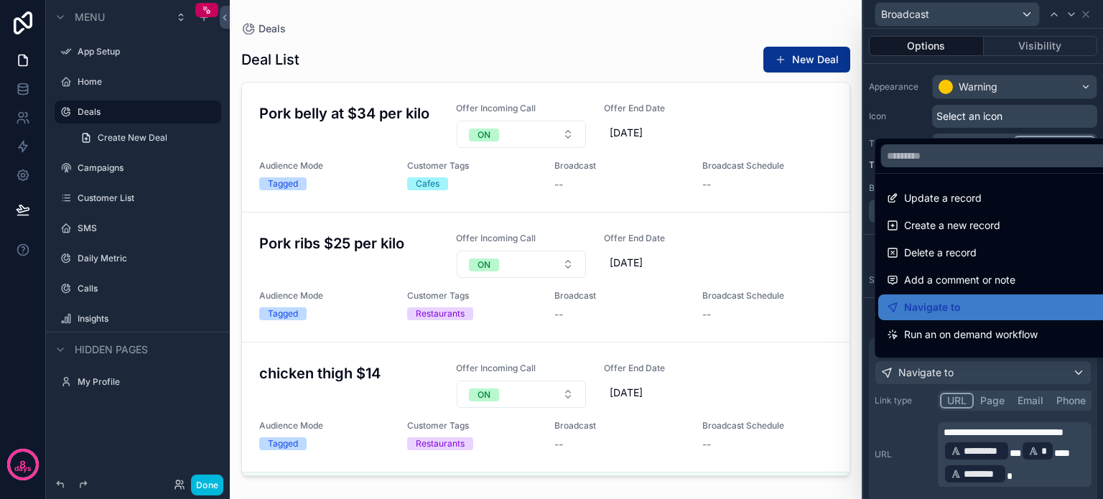
click at [894, 75] on div at bounding box center [983, 249] width 240 height 499
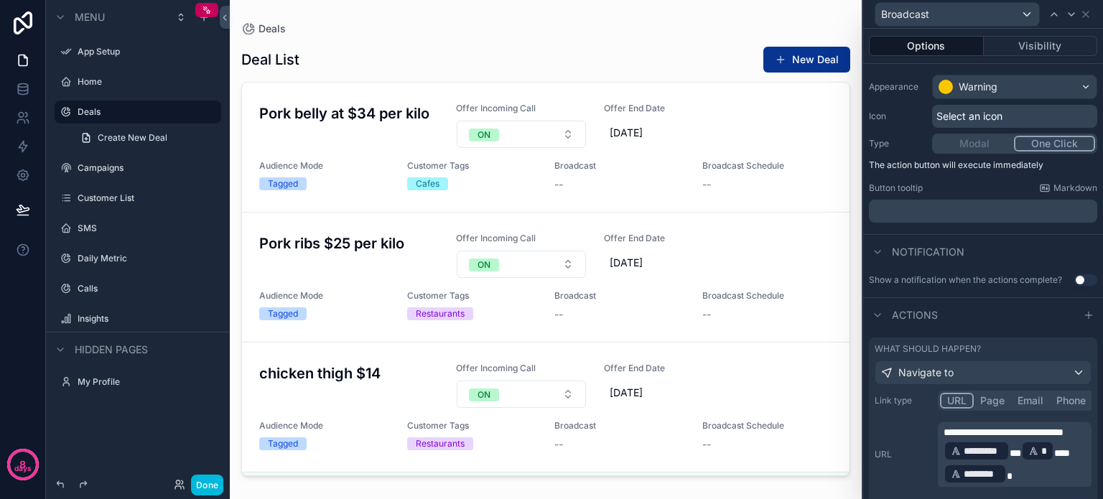
click at [800, 62] on div "scrollable content" at bounding box center [546, 241] width 632 height 482
click at [800, 62] on button "New Deal" at bounding box center [807, 60] width 87 height 26
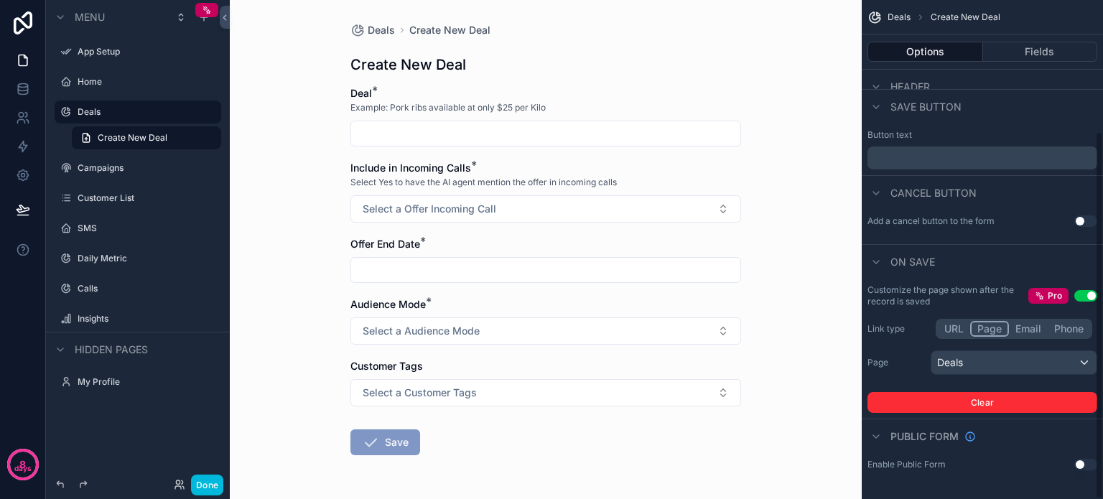
scroll to position [177, 0]
click at [1011, 364] on div "Deals" at bounding box center [1014, 363] width 165 height 23
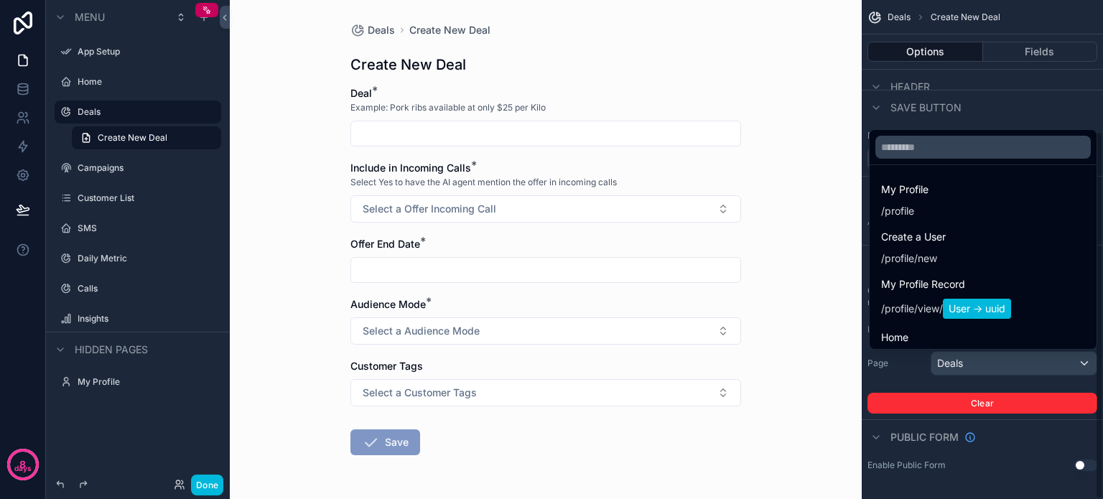
click at [902, 374] on div "scrollable content" at bounding box center [551, 249] width 1103 height 499
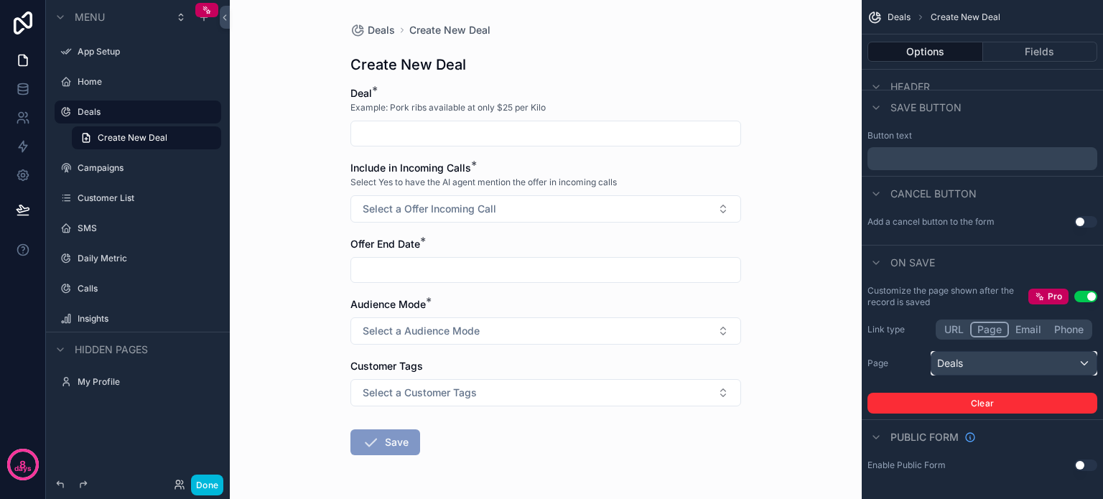
click at [991, 360] on div "Deals" at bounding box center [1014, 363] width 165 height 23
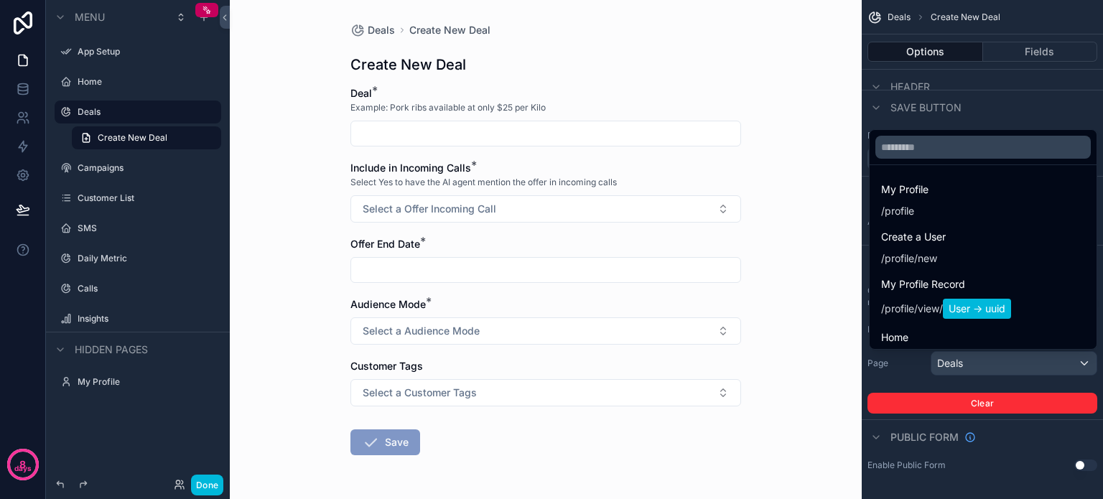
click at [991, 360] on div "scrollable content" at bounding box center [551, 249] width 1103 height 499
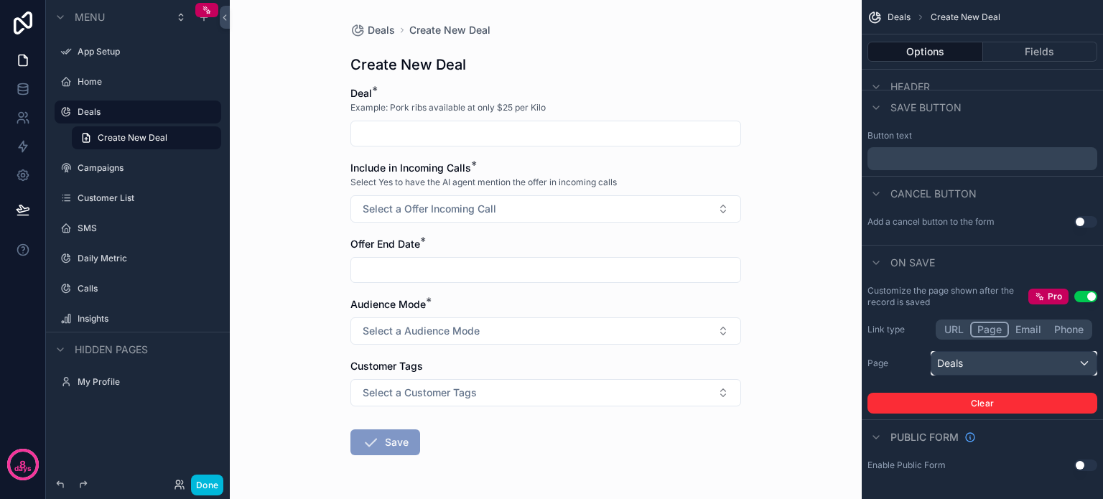
click at [994, 363] on div "Deals" at bounding box center [1014, 363] width 165 height 23
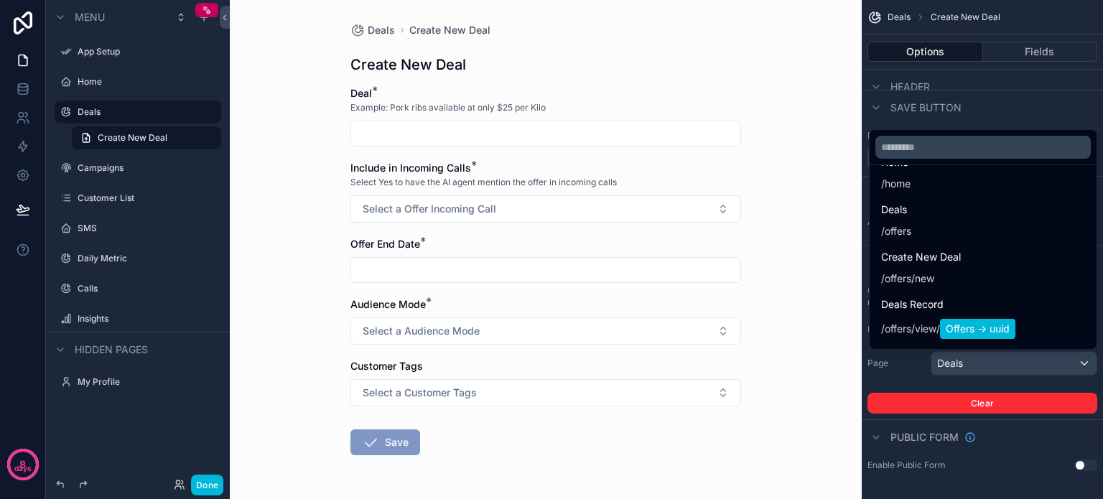
scroll to position [142, 0]
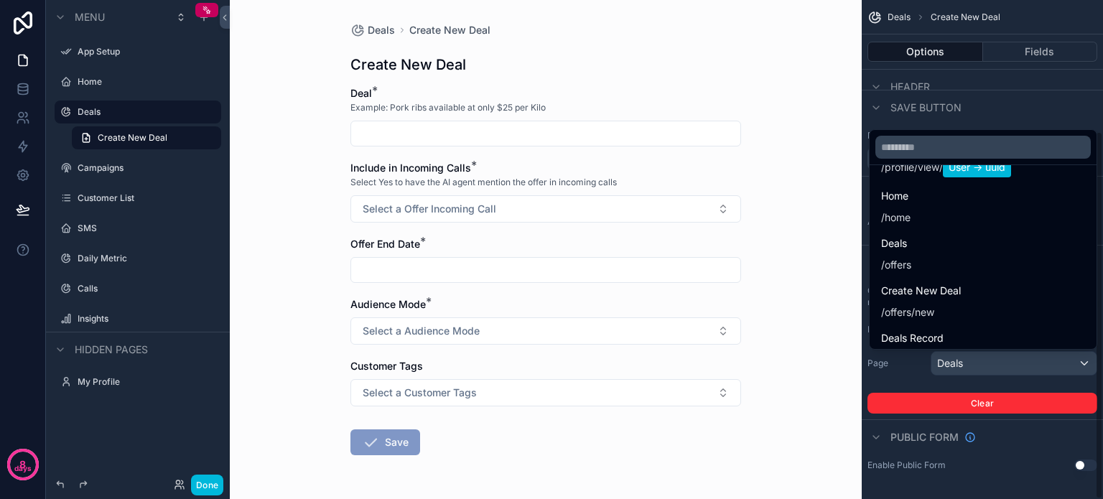
click at [954, 251] on div "Deals / offers" at bounding box center [983, 253] width 204 height 37
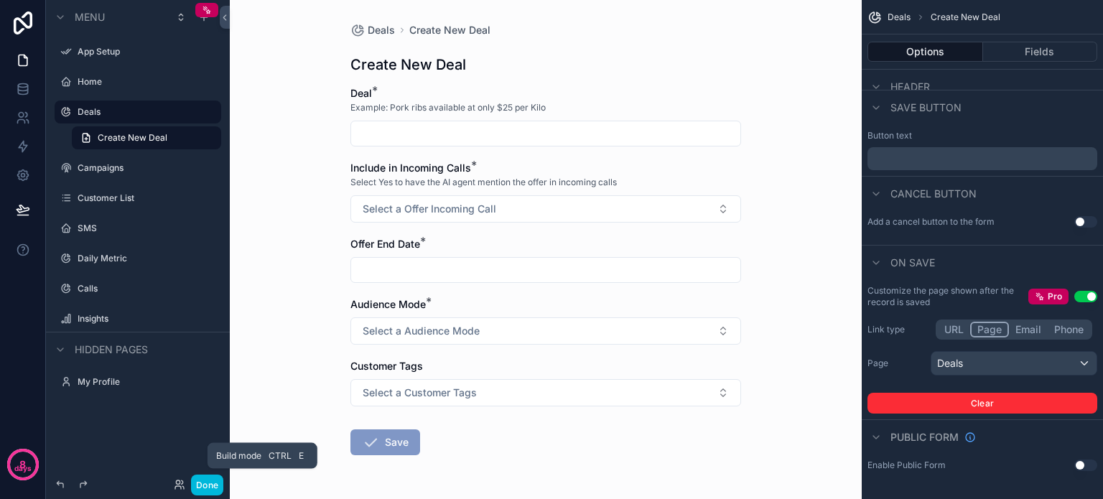
click at [199, 482] on button "Done" at bounding box center [207, 485] width 32 height 21
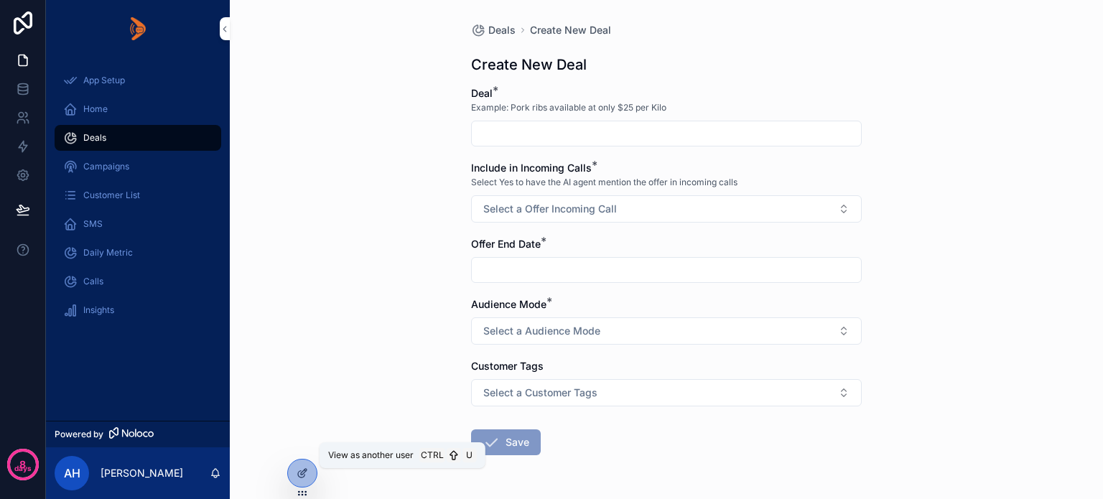
click at [0, 0] on icon at bounding box center [0, 0] width 0 height 0
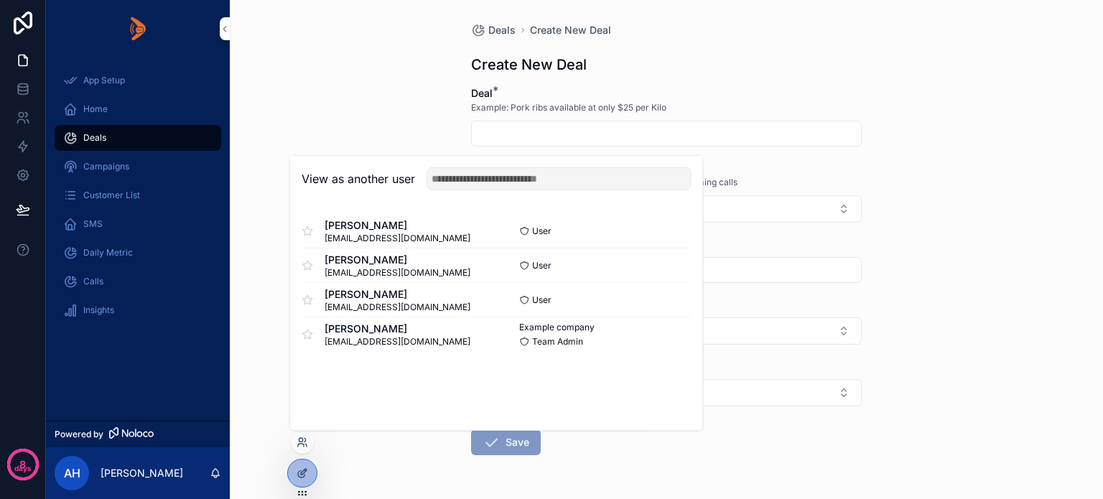
click at [0, 0] on button "Select" at bounding box center [0, 0] width 0 height 0
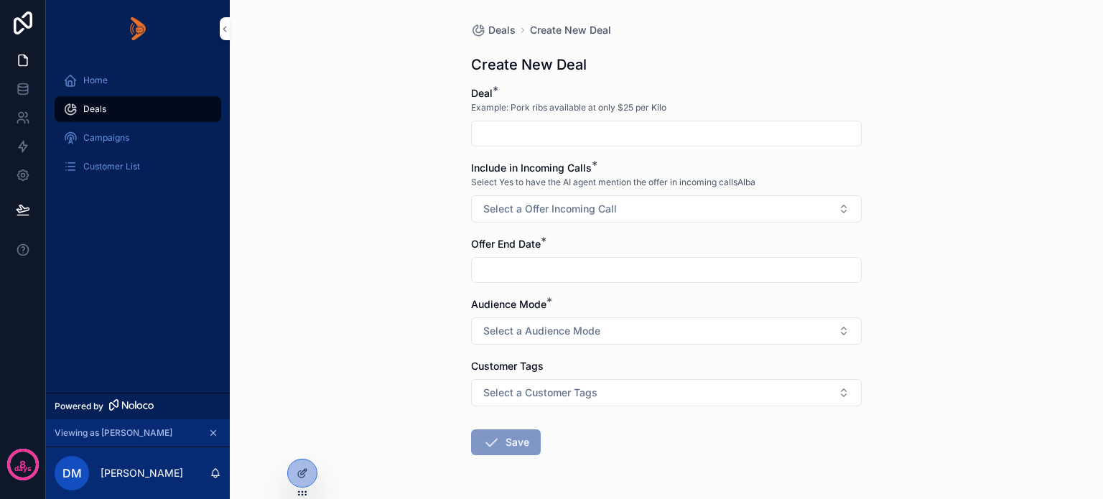
click at [79, 113] on div "Deals" at bounding box center [137, 109] width 149 height 23
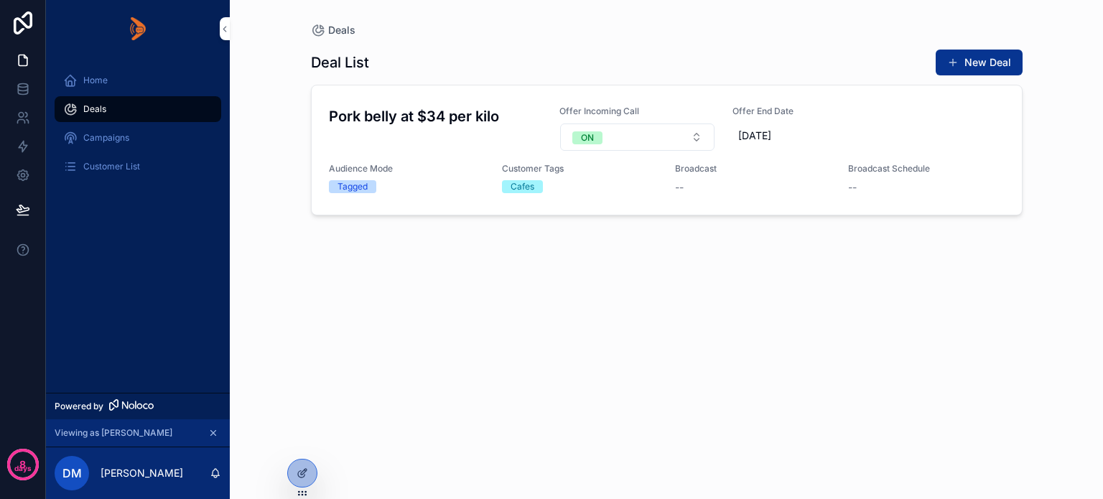
click at [0, 0] on span "Broadcast" at bounding box center [0, 0] width 0 height 0
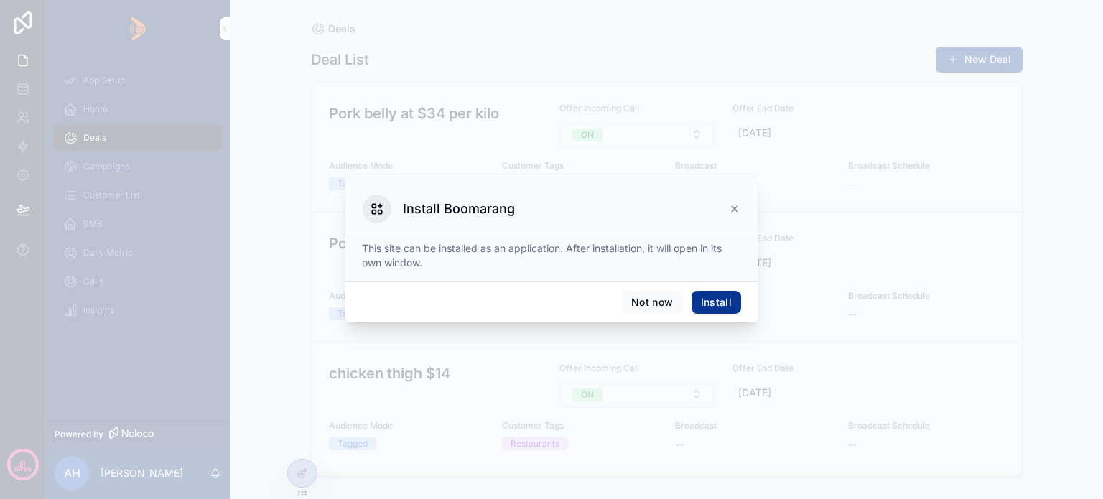
click at [720, 295] on button "Install" at bounding box center [717, 302] width 50 height 23
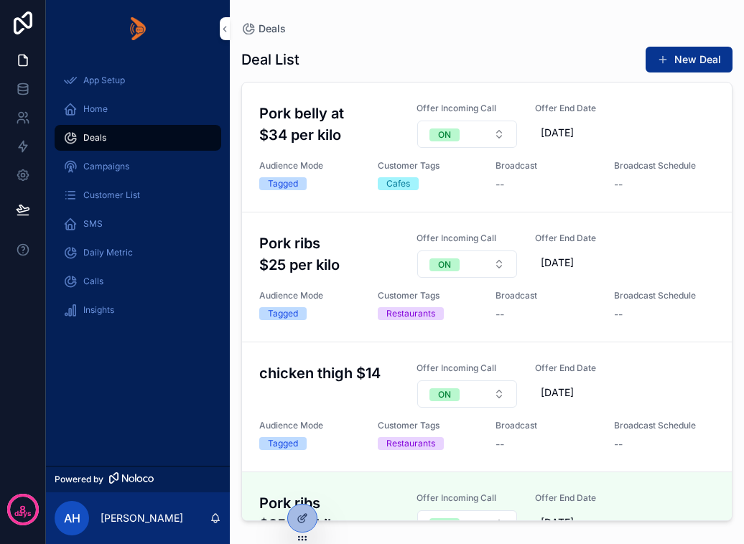
click at [0, 0] on icon at bounding box center [0, 0] width 0 height 0
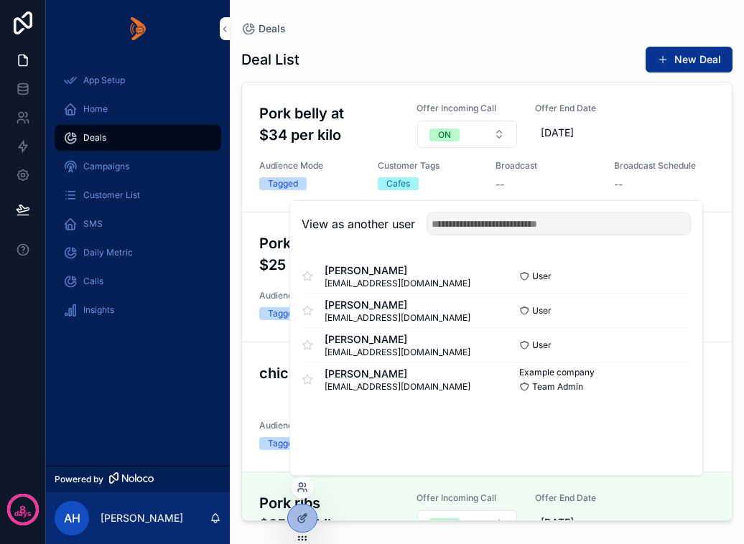
click at [0, 0] on button "Select" at bounding box center [0, 0] width 0 height 0
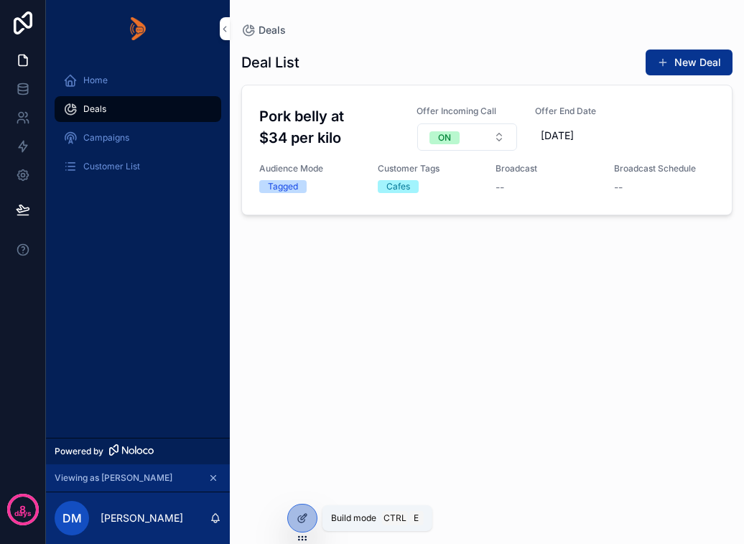
click at [305, 521] on icon at bounding box center [302, 518] width 11 height 11
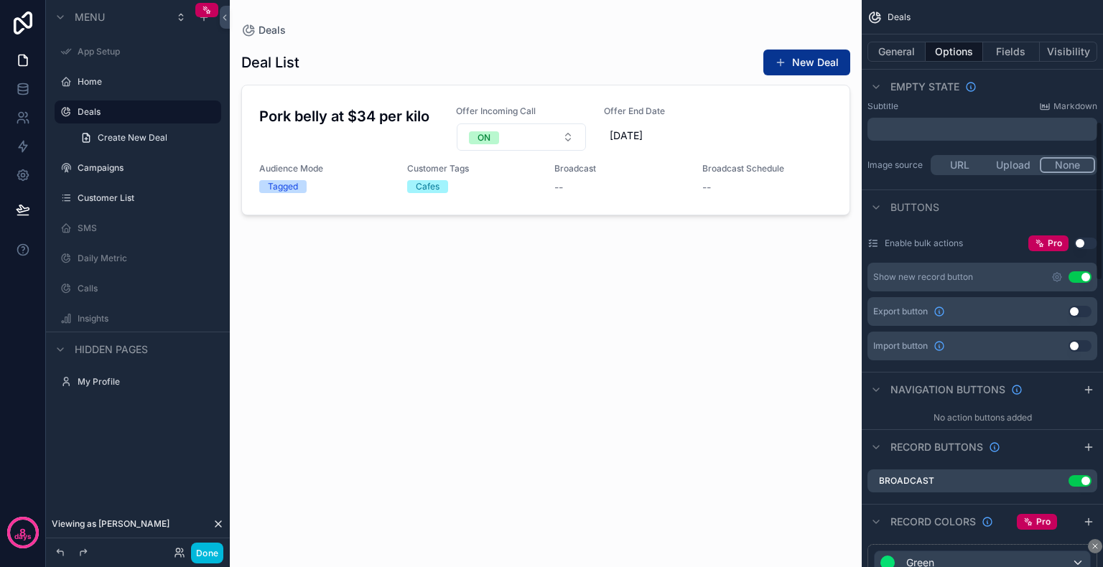
scroll to position [431, 0]
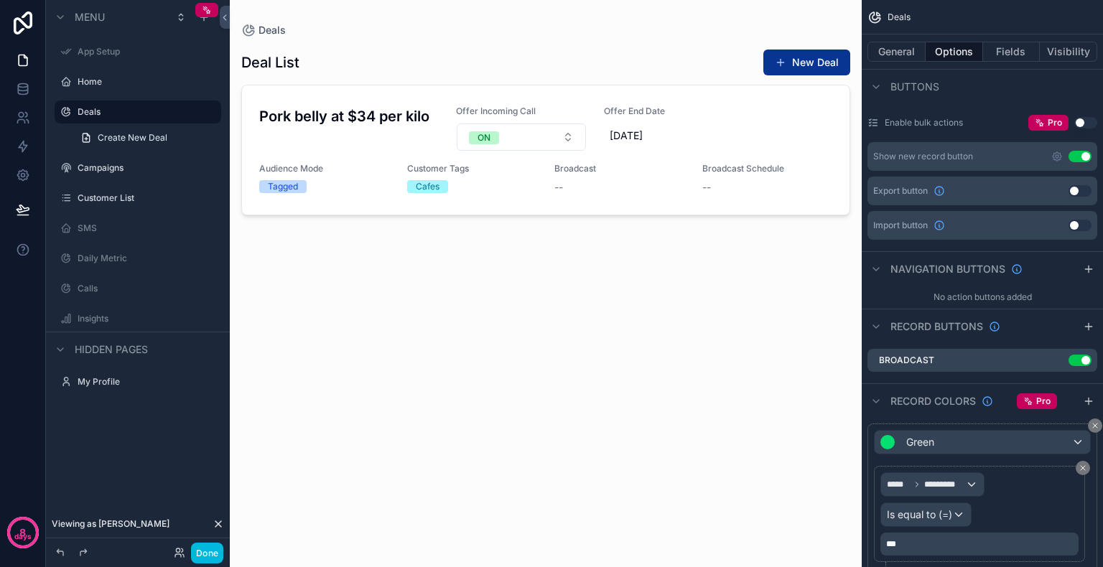
click at [0, 0] on icon "scrollable content" at bounding box center [0, 0] width 0 height 0
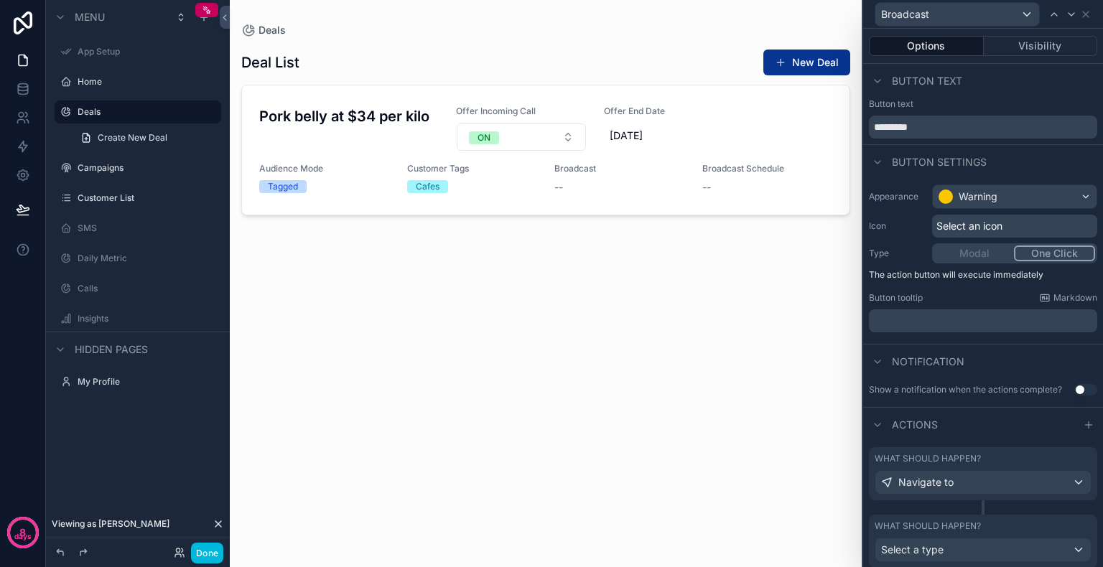
scroll to position [42, 0]
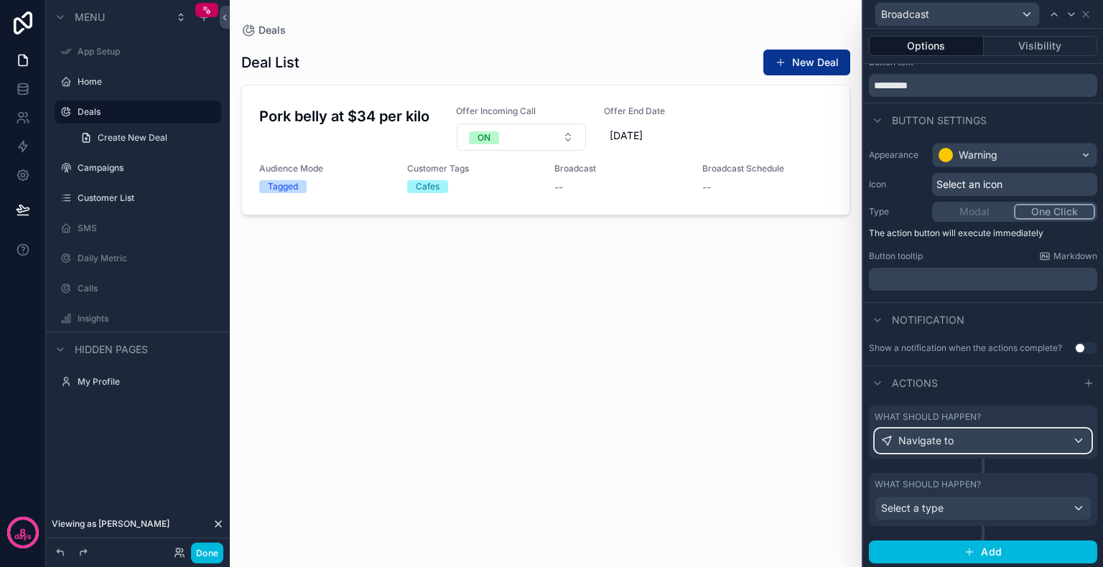
click at [743, 442] on div "Navigate to" at bounding box center [983, 441] width 215 height 23
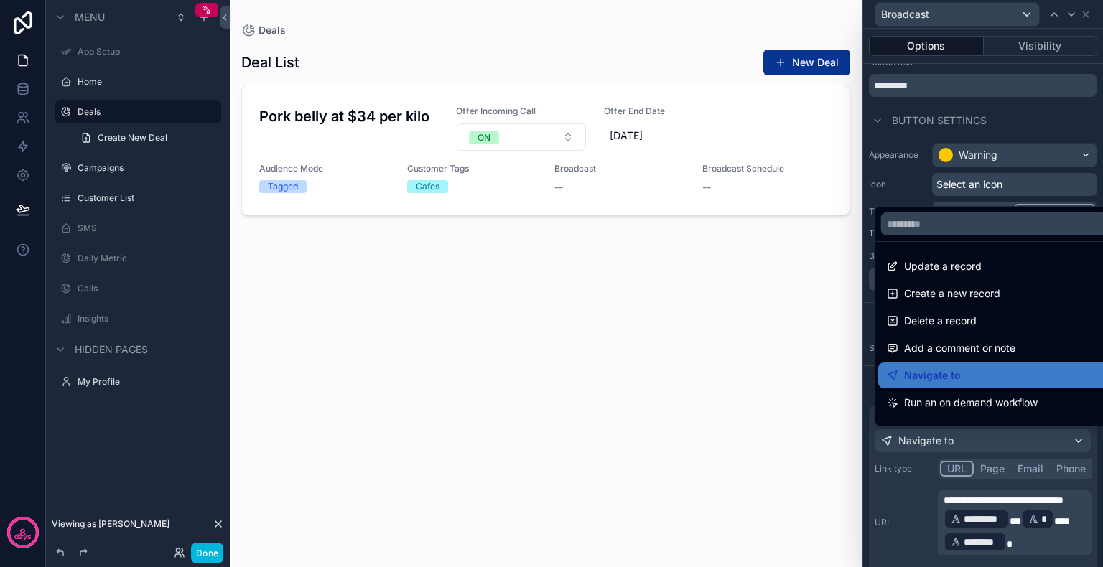
click at [743, 521] on div at bounding box center [983, 283] width 240 height 567
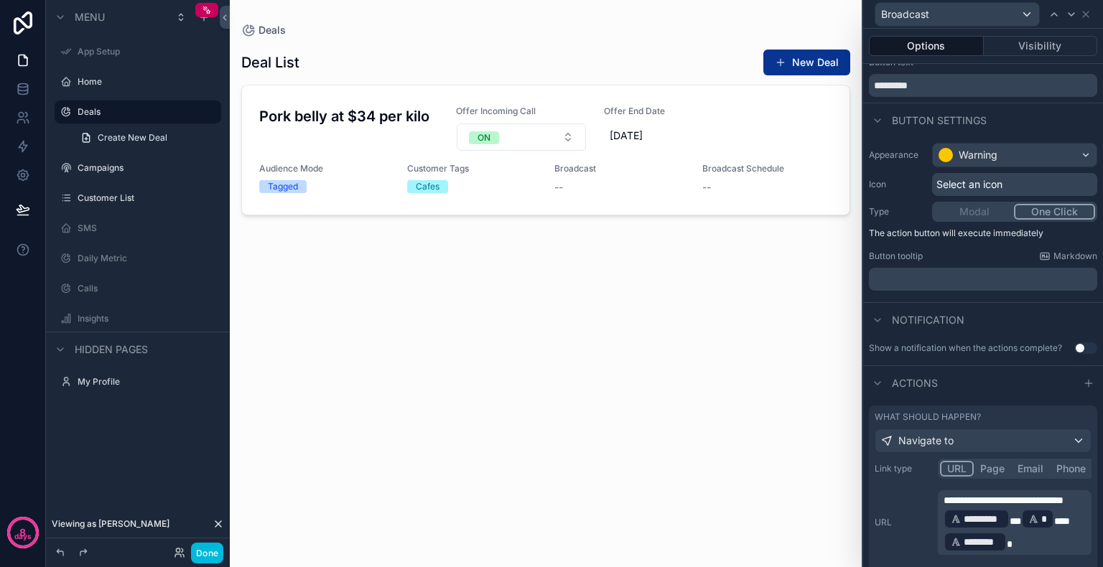
click at [743, 506] on span "**********" at bounding box center [1004, 501] width 120 height 10
click at [743, 506] on div "**********" at bounding box center [983, 523] width 217 height 65
click at [205, 544] on button "Done" at bounding box center [207, 553] width 32 height 21
